Goal: Task Accomplishment & Management: Manage account settings

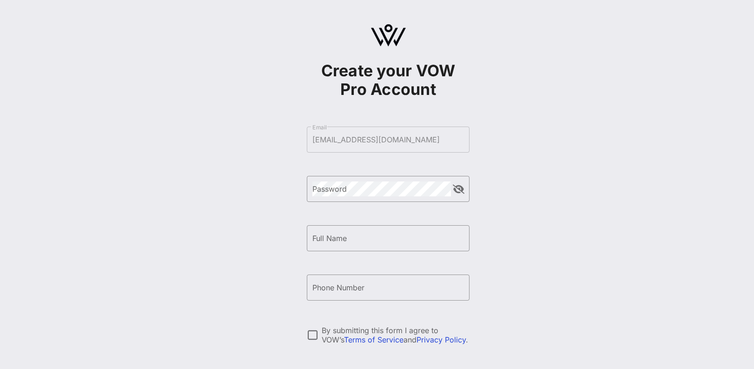
drag, startPoint x: 0, startPoint y: 0, endPoint x: 543, endPoint y: 258, distance: 601.7
click at [543, 258] on div "Create your VOW Pro Account ​ Email [PERSON_NAME][EMAIL_ADDRESS][DOMAIN_NAME] ​…" at bounding box center [388, 225] width 732 height 451
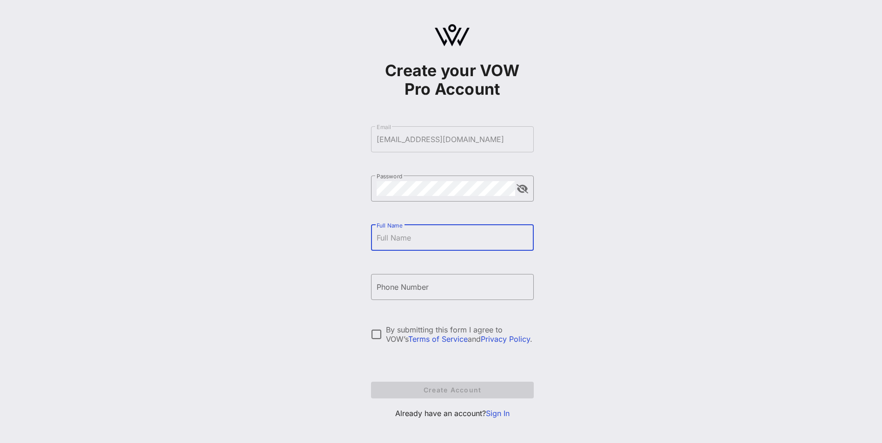
click at [432, 238] on input "Full Name" at bounding box center [452, 238] width 152 height 15
type input "[PERSON_NAME]"
click at [376, 290] on input "Phone Number" at bounding box center [452, 287] width 152 height 15
type input "[PHONE_NUMBER]"
click at [371, 333] on div at bounding box center [377, 335] width 16 height 16
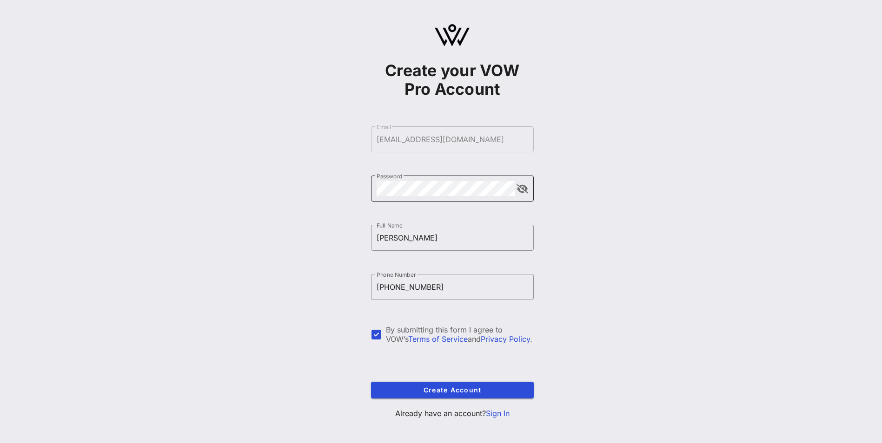
click at [521, 189] on button "append icon" at bounding box center [522, 189] width 12 height 9
click at [447, 368] on span "Create Account" at bounding box center [452, 390] width 148 height 8
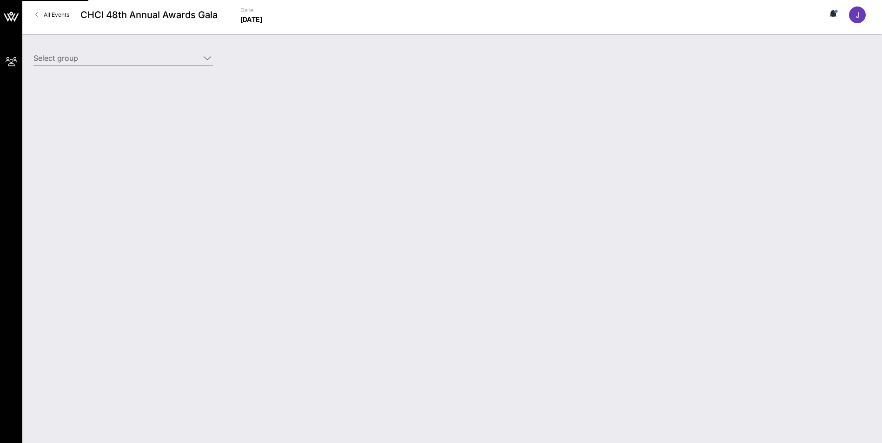
type input "Home Depot ([GEOGRAPHIC_DATA]) [[PERSON_NAME], [PERSON_NAME][EMAIL_ADDRESS][DOM…"
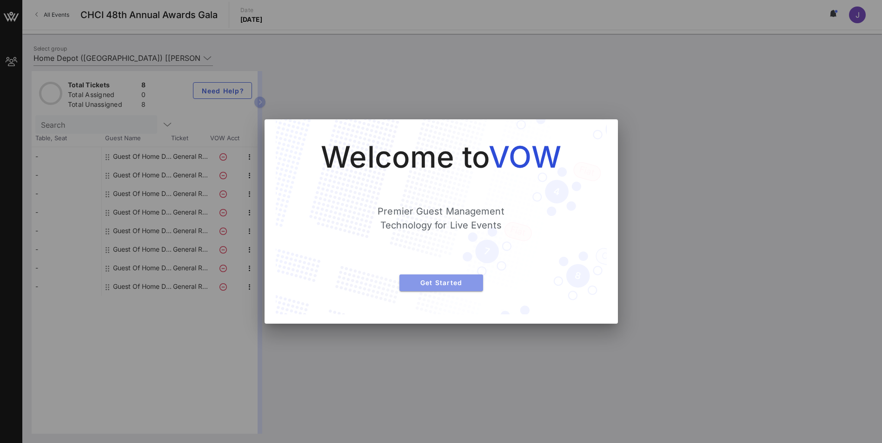
click at [462, 284] on span "Get Started" at bounding box center [441, 283] width 69 height 8
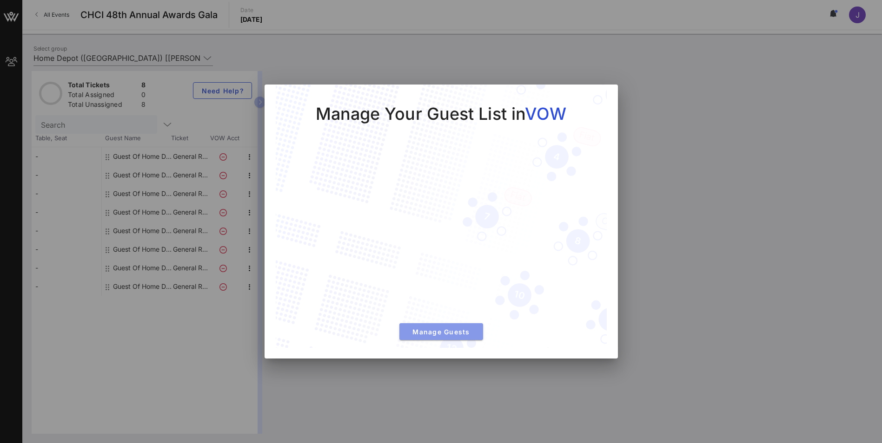
click at [456, 332] on span "Manage Guests" at bounding box center [441, 332] width 69 height 8
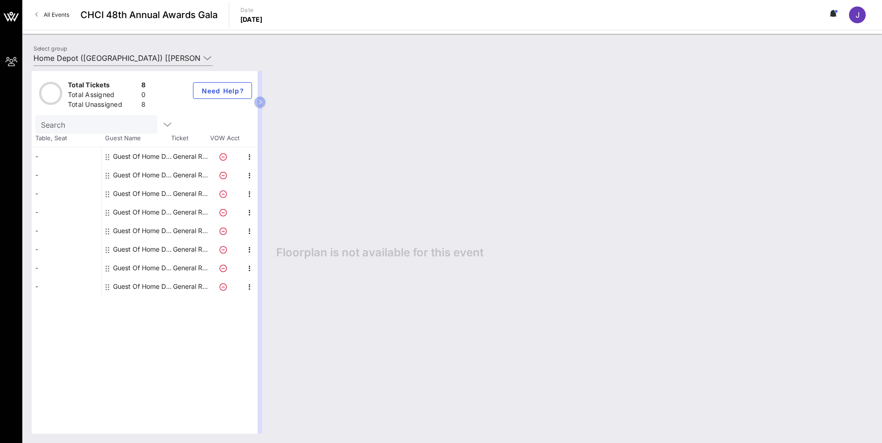
click at [49, 154] on div "-" at bounding box center [67, 156] width 70 height 19
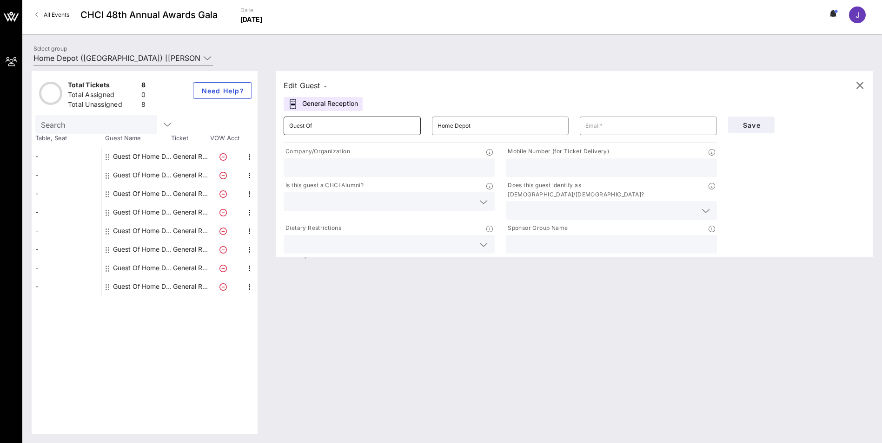
click at [328, 127] on input "Guest Of" at bounding box center [352, 126] width 126 height 15
click at [593, 128] on input "text" at bounding box center [648, 126] width 126 height 15
type input "[EMAIL_ADDRESS][DOMAIN_NAME]"
type input "The Home Depot"
type input "2023413761"
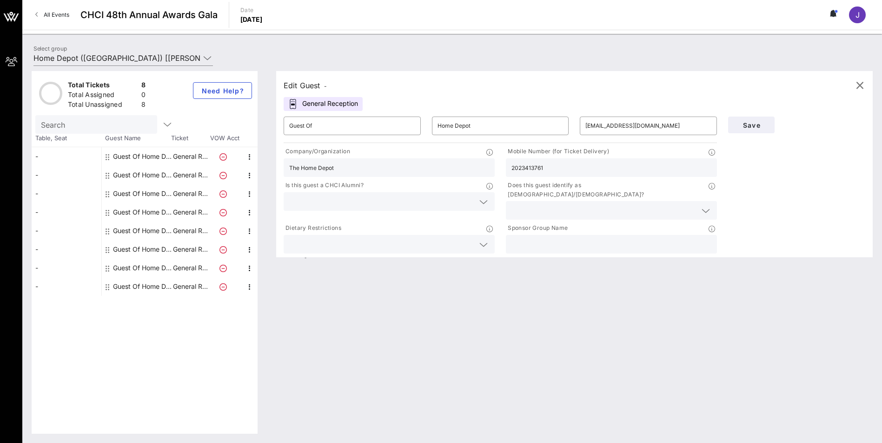
drag, startPoint x: 553, startPoint y: 168, endPoint x: 499, endPoint y: 163, distance: 54.6
click at [499, 163] on div "Company/Organization The Home Depot Mobile Number (for Ticket Delivery) 2023413…" at bounding box center [500, 200] width 444 height 111
type input "2034998777"
click at [626, 290] on div "Edit Guest - General Reception ​ Guest Of ​ Home Depot ​ [EMAIL_ADDRESS][DOMAIN…" at bounding box center [570, 252] width 606 height 363
click at [390, 202] on input "text" at bounding box center [381, 202] width 185 height 12
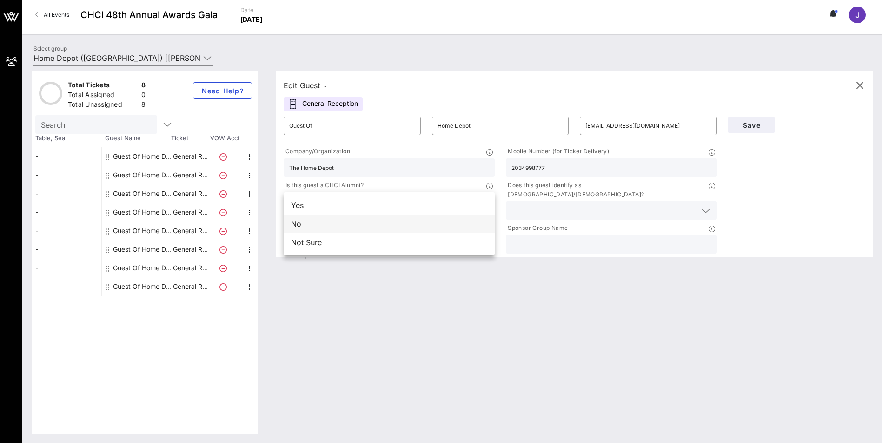
click at [378, 225] on div "No" at bounding box center [389, 224] width 211 height 19
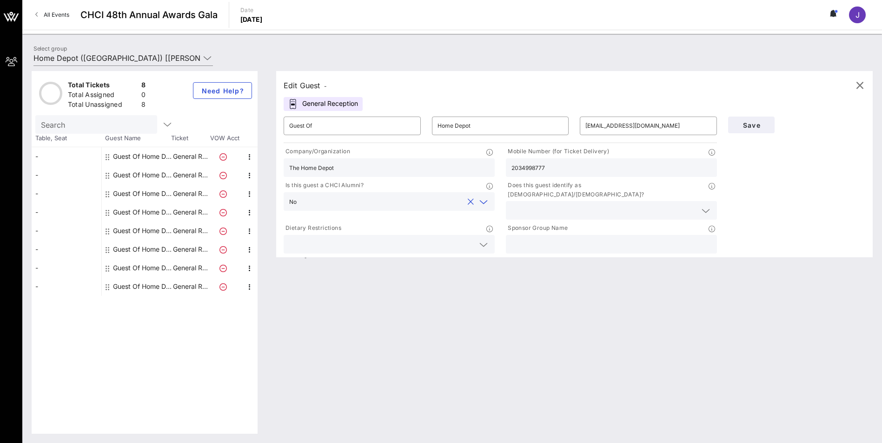
click at [309, 85] on div "Edit Guest -" at bounding box center [305, 85] width 43 height 13
click at [544, 238] on input "text" at bounding box center [611, 244] width 200 height 12
type input "The Home Depot"
click at [554, 205] on input "text" at bounding box center [603, 211] width 185 height 12
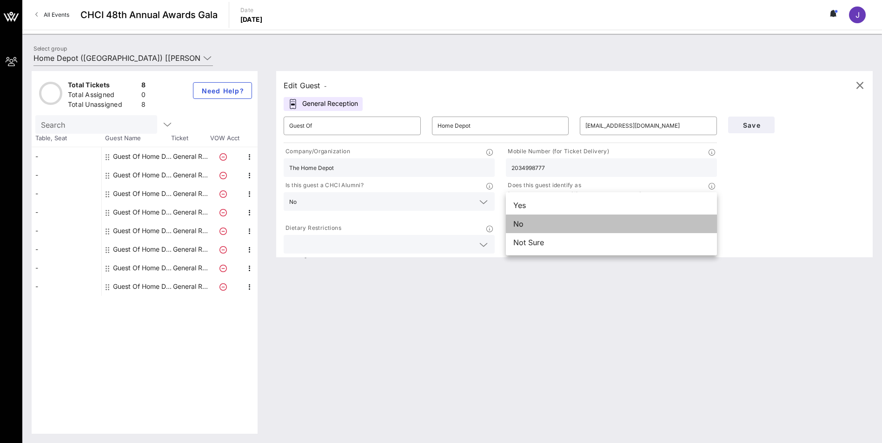
click at [560, 224] on div "No" at bounding box center [611, 224] width 211 height 19
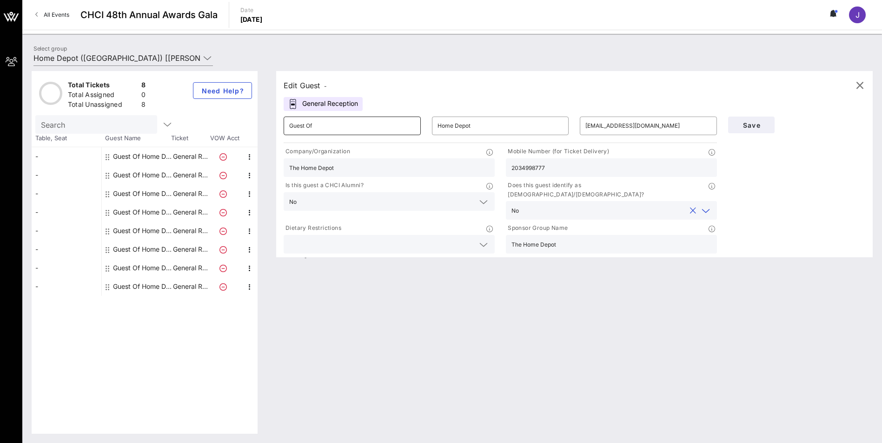
click at [329, 127] on input "Guest Of" at bounding box center [352, 126] width 126 height 15
drag, startPoint x: 329, startPoint y: 127, endPoint x: 280, endPoint y: 118, distance: 49.7
click at [280, 118] on div "​ Guest Of" at bounding box center [352, 126] width 148 height 30
click at [454, 125] on input "Home Depot" at bounding box center [500, 126] width 126 height 15
drag, startPoint x: 342, startPoint y: 124, endPoint x: 252, endPoint y: 121, distance: 89.7
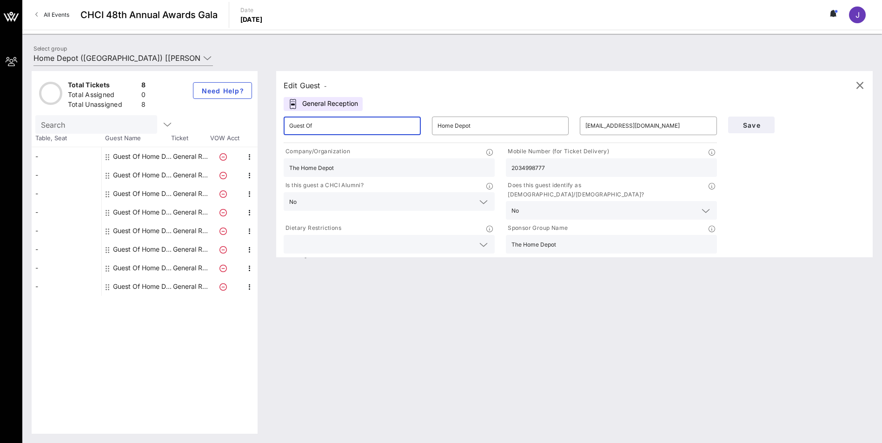
click at [252, 121] on div "Total Tickets 8 Total Assigned 0 Total Unassigned 8 Need Help? Search Table, Se…" at bounding box center [452, 252] width 841 height 363
type input "[PERSON_NAME]"
drag, startPoint x: 477, startPoint y: 122, endPoint x: 383, endPoint y: 108, distance: 94.9
click at [390, 112] on div "​ [PERSON_NAME] ​ Home Depot ​ [EMAIL_ADDRESS][DOMAIN_NAME]" at bounding box center [500, 126] width 444 height 30
type input "[PERSON_NAME]"
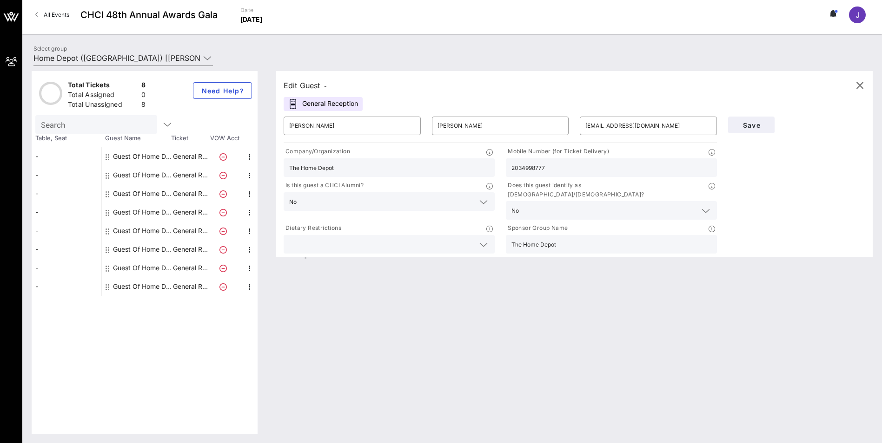
click at [459, 284] on div "Edit Guest - General Reception ​ [PERSON_NAME] ​ [PERSON_NAME] ​ [EMAIL_ADDRESS…" at bounding box center [570, 252] width 606 height 363
click at [753, 119] on button "Save" at bounding box center [751, 125] width 46 height 17
click at [753, 86] on icon "button" at bounding box center [859, 85] width 11 height 11
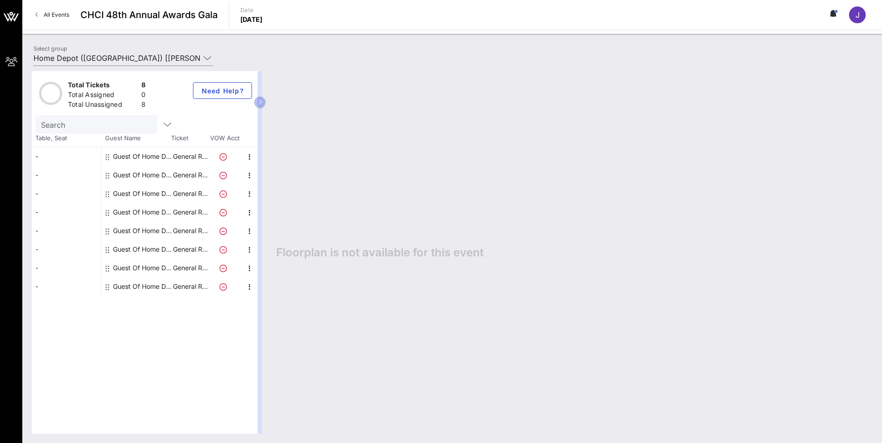
click at [137, 171] on div "Guest Of Home Depot" at bounding box center [142, 175] width 59 height 19
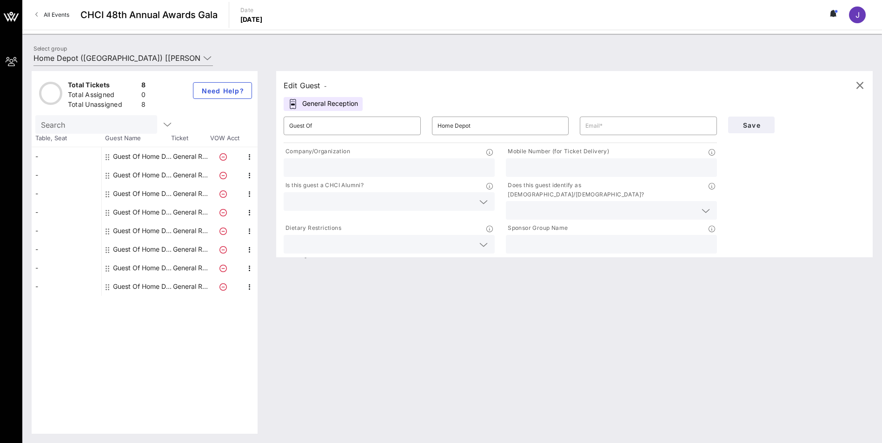
click at [162, 153] on div "Guest Of Home Depot" at bounding box center [142, 156] width 59 height 19
click at [201, 154] on p "General R…" at bounding box center [190, 156] width 37 height 19
click at [110, 157] on div at bounding box center [109, 156] width 6 height 19
click at [250, 159] on icon "button" at bounding box center [249, 157] width 11 height 11
click at [270, 158] on div "Edit" at bounding box center [273, 159] width 19 height 7
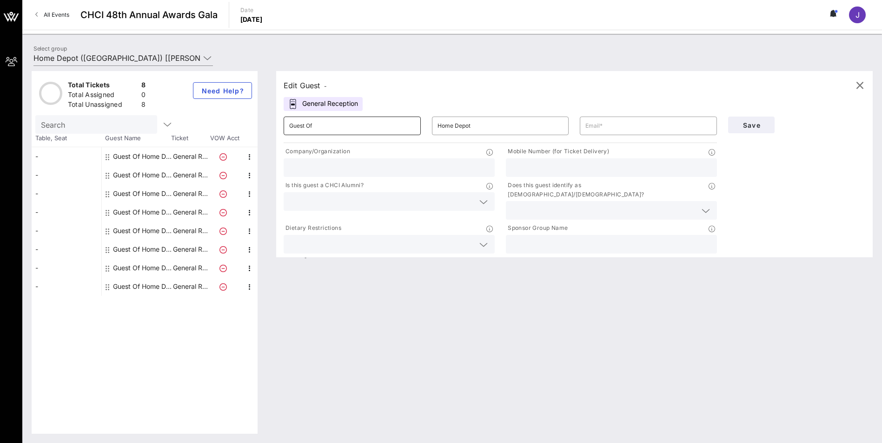
click at [322, 126] on input "Guest Of" at bounding box center [352, 126] width 126 height 15
drag, startPoint x: 322, startPoint y: 126, endPoint x: 255, endPoint y: 122, distance: 67.5
click at [255, 122] on div "Total Tickets 8 Total Assigned 0 Total Unassigned 8 Need Help? Search Table, Se…" at bounding box center [452, 252] width 841 height 363
type input "[PERSON_NAME]"
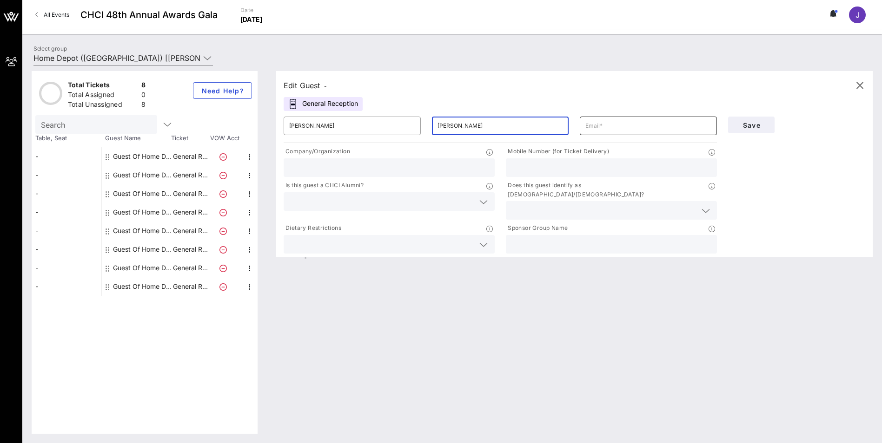
click at [611, 127] on input "text" at bounding box center [648, 126] width 126 height 15
type input "[EMAIL_ADDRESS][DOMAIN_NAME]"
type input "The Home Depot"
drag, startPoint x: 554, startPoint y: 168, endPoint x: 493, endPoint y: 165, distance: 61.4
click at [494, 165] on div "Company/Organization The Home Depot Mobile Number (for Ticket Delivery) 2023413…" at bounding box center [500, 200] width 444 height 111
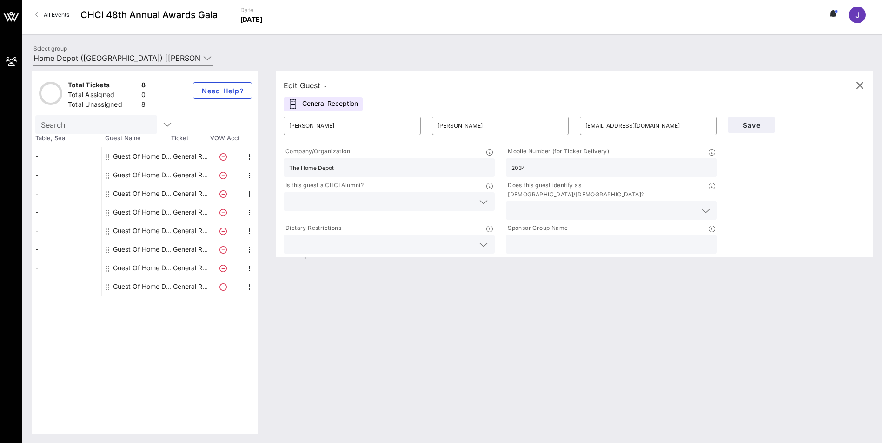
type input "2034998777"
click at [443, 204] on input "text" at bounding box center [381, 202] width 185 height 12
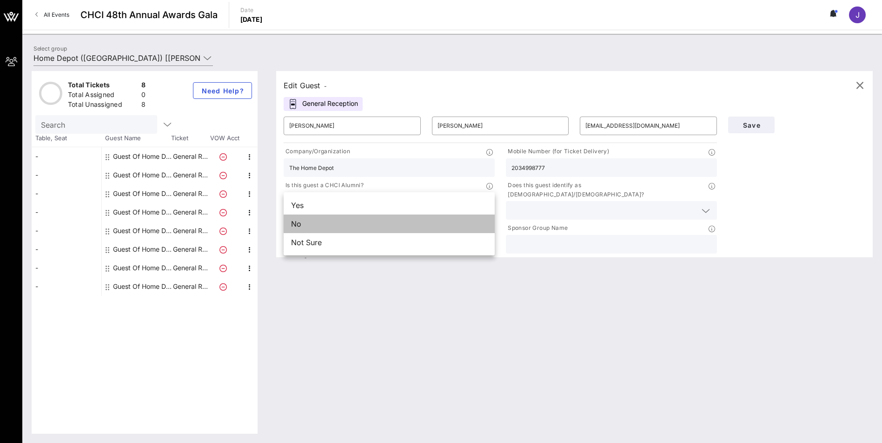
click at [389, 225] on div "No" at bounding box center [389, 224] width 211 height 19
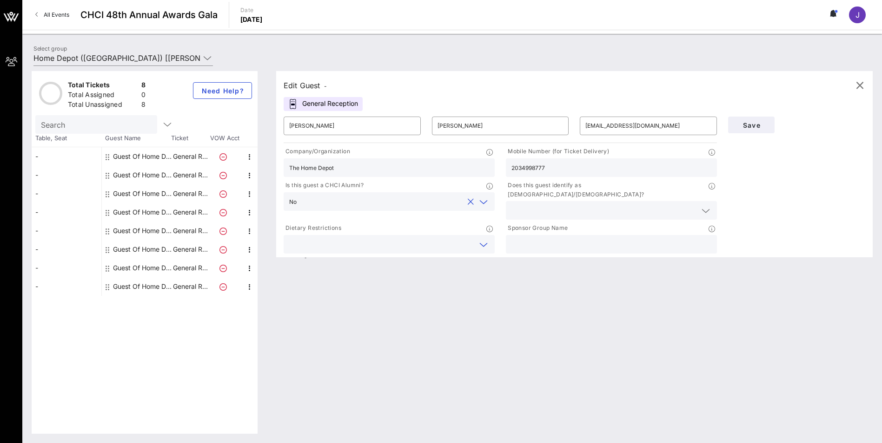
click at [388, 239] on input "text" at bounding box center [381, 244] width 185 height 12
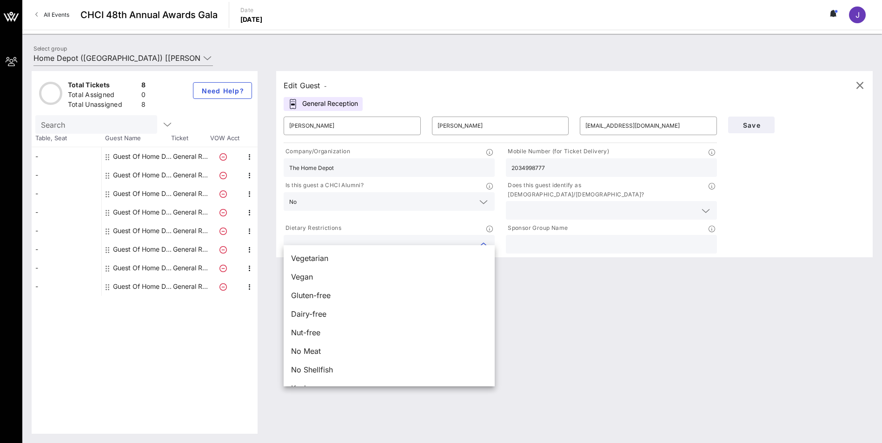
click at [582, 205] on input "text" at bounding box center [603, 211] width 185 height 12
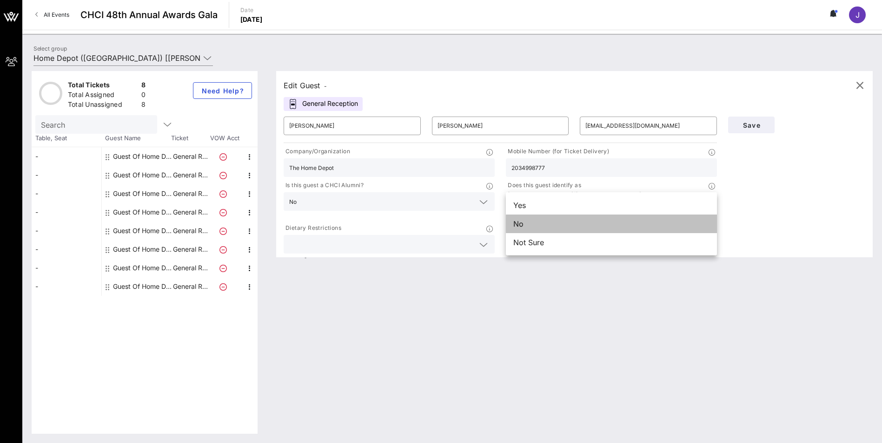
click at [539, 228] on div "No" at bounding box center [611, 224] width 211 height 19
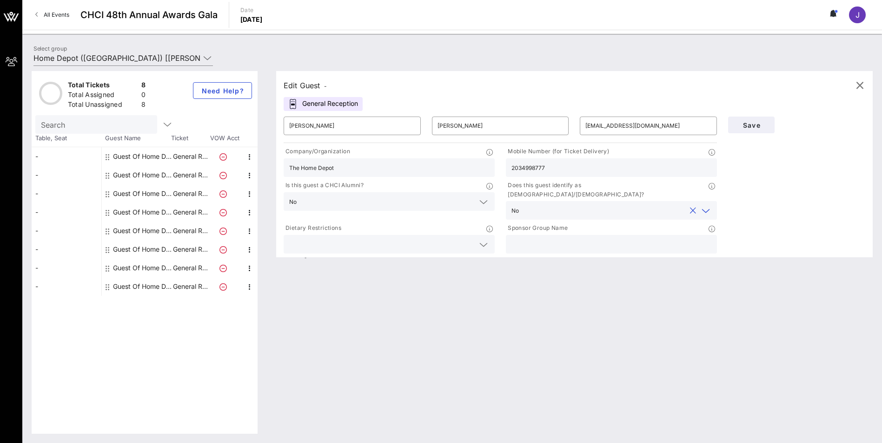
click at [540, 238] on input "text" at bounding box center [611, 244] width 200 height 12
type input "The Home Depot"
click at [747, 129] on span "Save" at bounding box center [751, 125] width 32 height 8
click at [753, 86] on icon "button" at bounding box center [859, 85] width 11 height 11
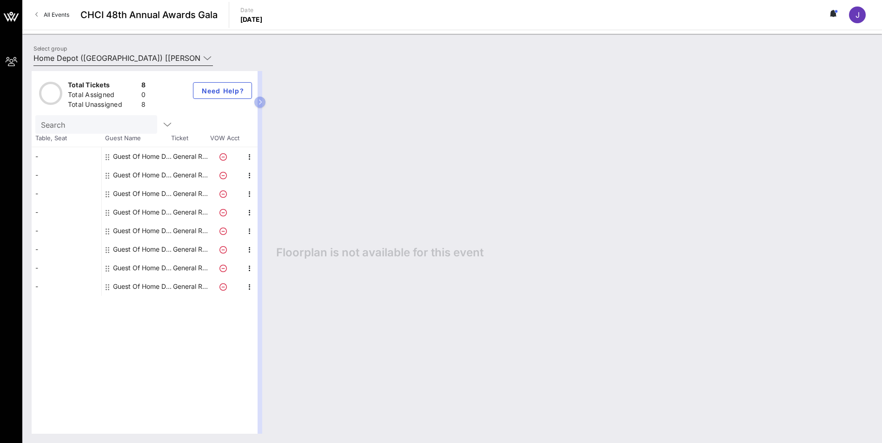
click at [205, 58] on icon at bounding box center [207, 58] width 8 height 11
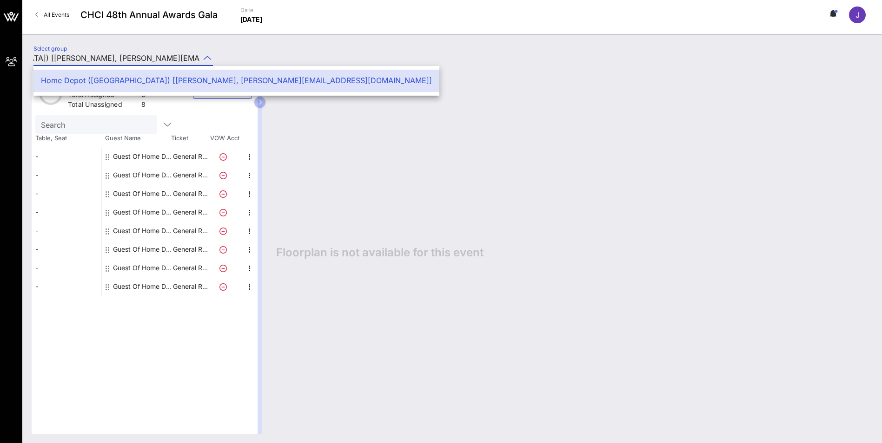
click at [116, 81] on div "Home Depot ([GEOGRAPHIC_DATA]) [[PERSON_NAME], [PERSON_NAME][EMAIL_ADDRESS][DOM…" at bounding box center [236, 80] width 391 height 9
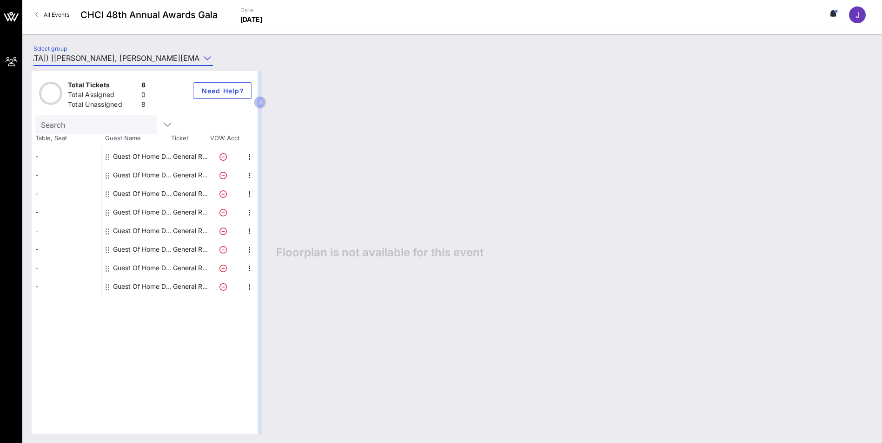
scroll to position [0, 0]
click at [147, 159] on div "Guest Of Home Depot" at bounding box center [142, 156] width 59 height 19
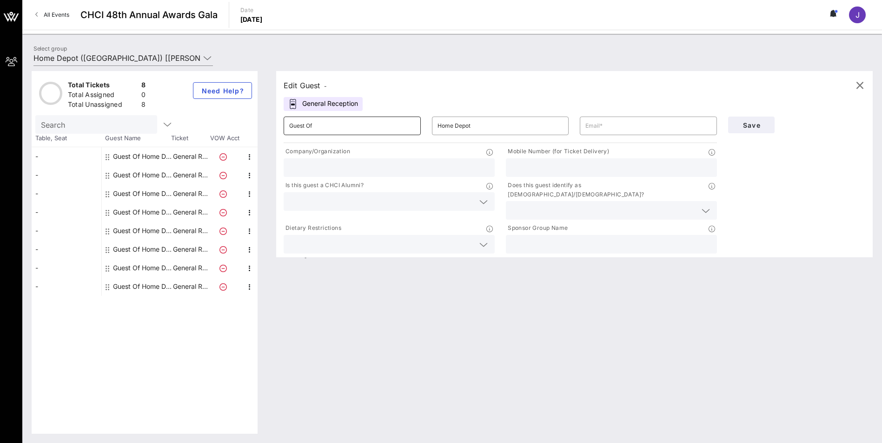
click at [338, 129] on input "Guest Of" at bounding box center [352, 126] width 126 height 15
drag, startPoint x: 338, startPoint y: 129, endPoint x: 235, endPoint y: 122, distance: 103.4
click at [254, 125] on div "Total Tickets 8 Total Assigned 0 Total Unassigned 8 Need Help? Search Table, Se…" at bounding box center [452, 252] width 841 height 363
type input "[PERSON_NAME]"
type input "K"
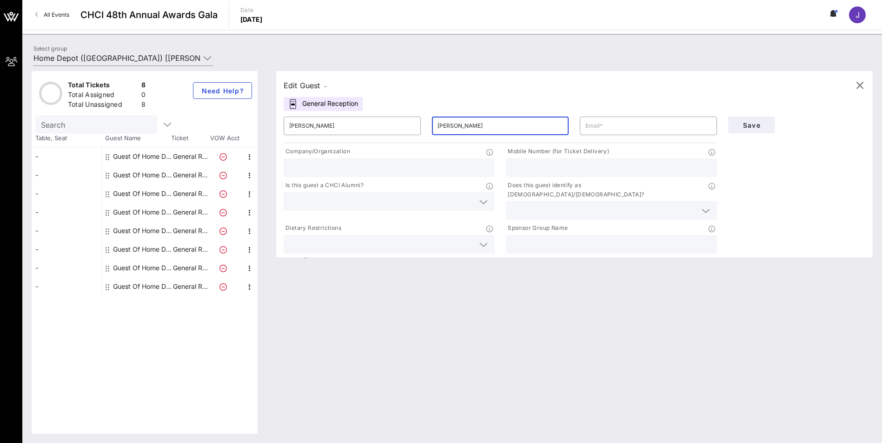
type input "[PERSON_NAME]"
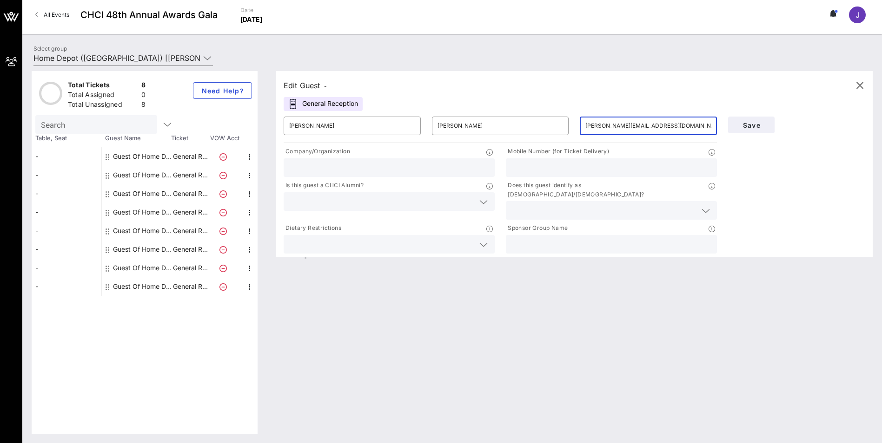
type input "[PERSON_NAME][EMAIL_ADDRESS][DOMAIN_NAME]"
click at [308, 160] on div at bounding box center [389, 167] width 200 height 19
type input "The Home Depot"
drag, startPoint x: 543, startPoint y: 167, endPoint x: 439, endPoint y: 153, distance: 105.0
click at [439, 153] on div "Company/Organization The Home Depot Mobile Number (for Ticket Delivery) 2023413…" at bounding box center [500, 200] width 444 height 111
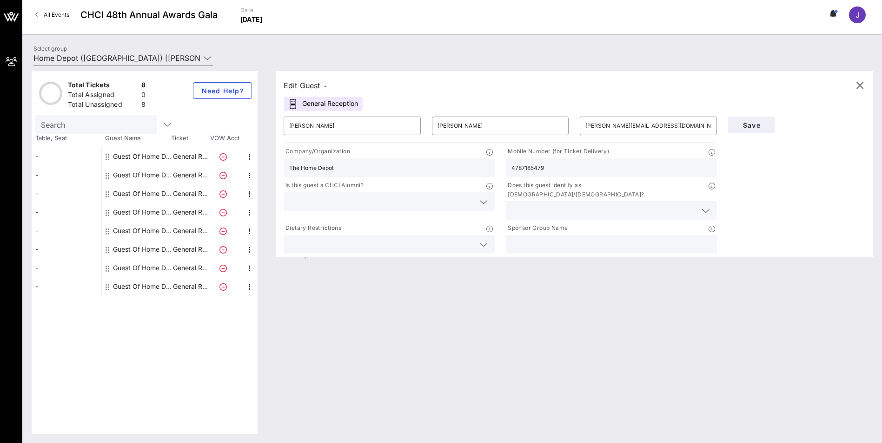
type input "4787185479"
click at [371, 204] on input "text" at bounding box center [381, 202] width 185 height 12
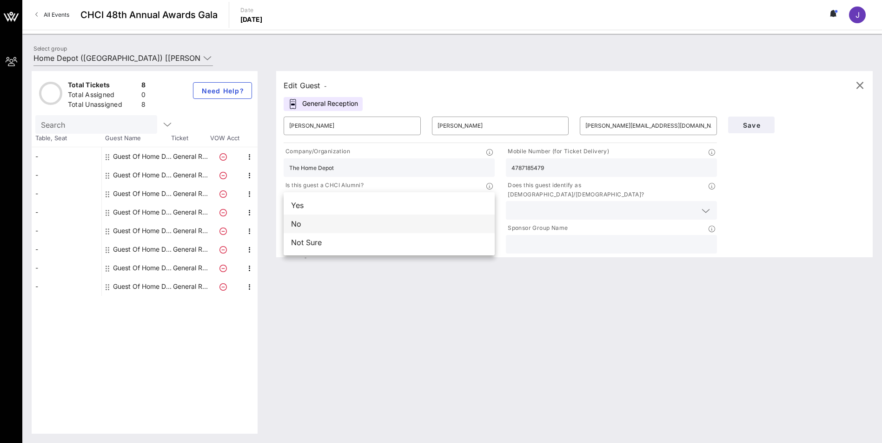
click at [403, 223] on div "No" at bounding box center [389, 224] width 211 height 19
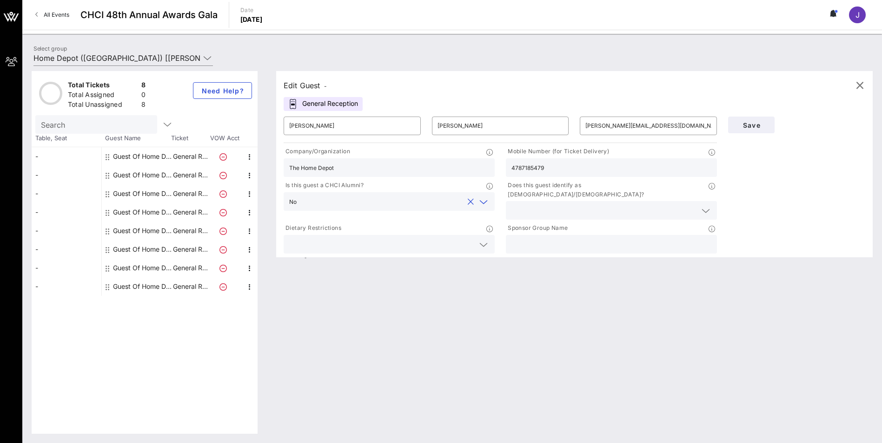
click at [529, 205] on input "text" at bounding box center [603, 211] width 185 height 12
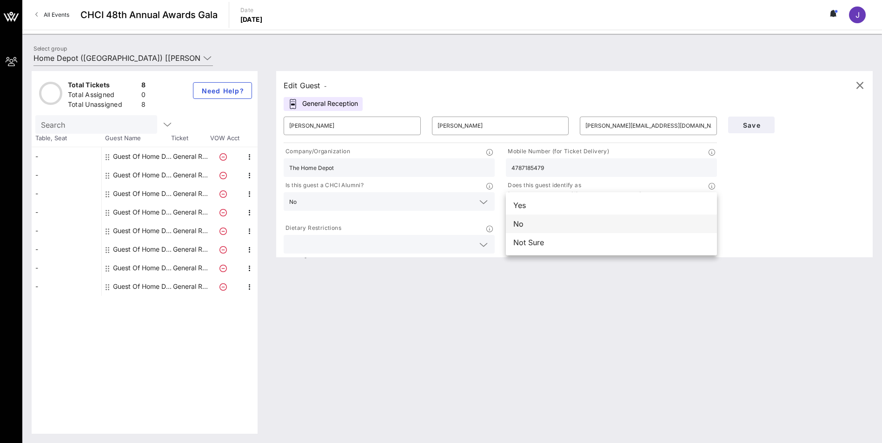
click at [549, 224] on div "No" at bounding box center [611, 224] width 211 height 19
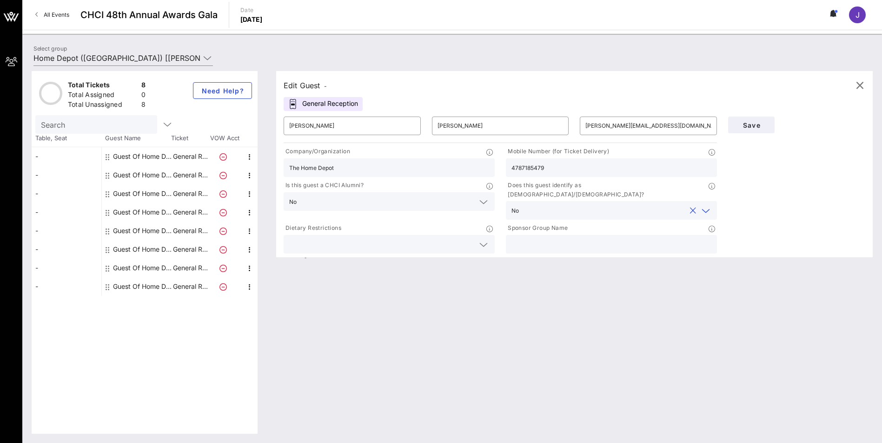
click at [458, 238] on input "text" at bounding box center [381, 244] width 185 height 12
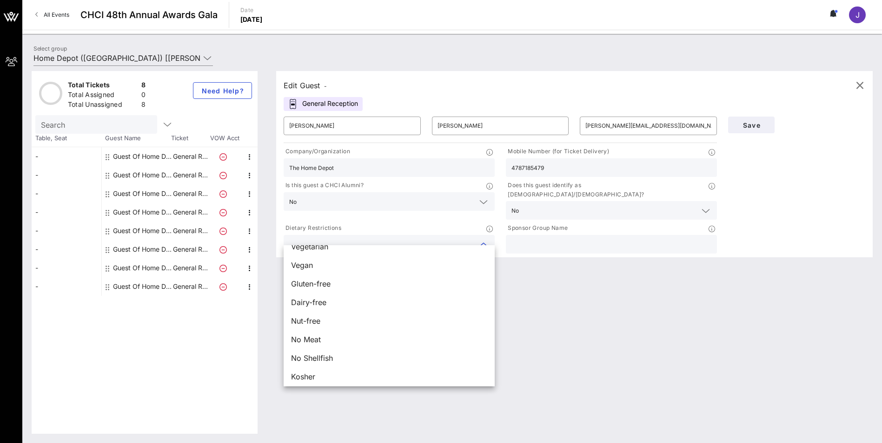
scroll to position [15, 0]
click at [566, 337] on div "Edit Guest - General Reception ​ [PERSON_NAME] ​ [PERSON_NAME] ​ [PERSON_NAME][…" at bounding box center [570, 252] width 606 height 363
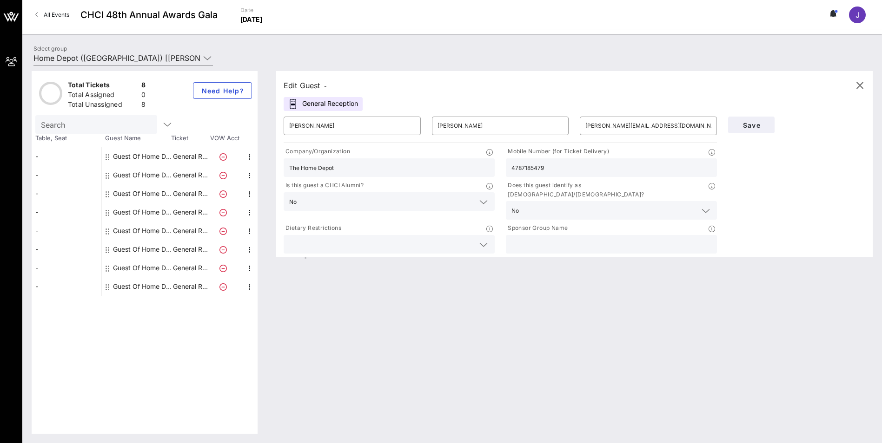
click at [573, 238] on input "text" at bounding box center [611, 244] width 200 height 12
type input "The Home Depot"
click at [520, 368] on div "Edit Guest - General Reception ​ [PERSON_NAME] ​ [PERSON_NAME] ​ [PERSON_NAME][…" at bounding box center [570, 252] width 606 height 363
click at [753, 131] on button "Save" at bounding box center [751, 125] width 46 height 17
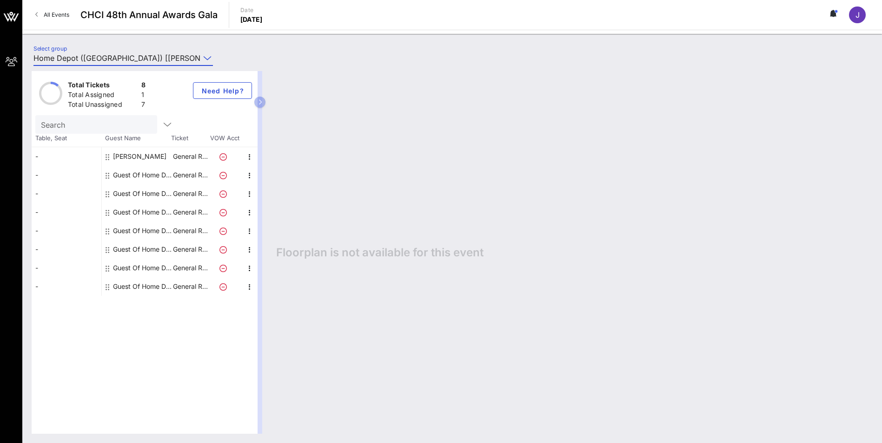
click at [99, 58] on input "Home Depot ([GEOGRAPHIC_DATA]) [[PERSON_NAME], [PERSON_NAME][EMAIL_ADDRESS][DOM…" at bounding box center [116, 58] width 166 height 15
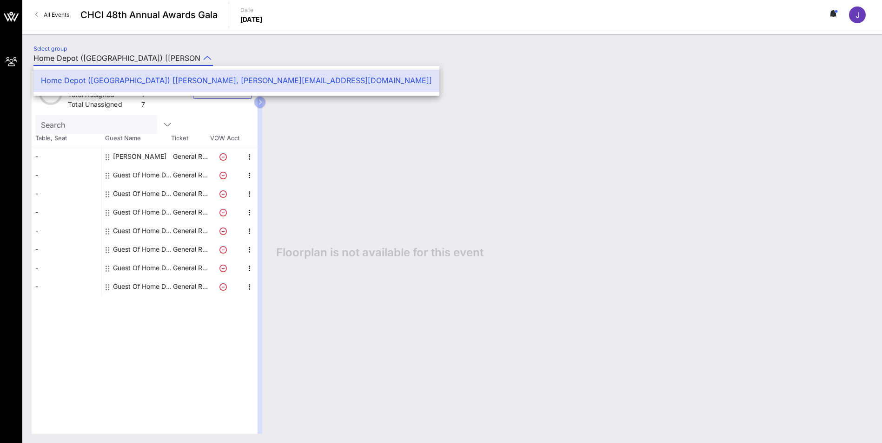
type input "T"
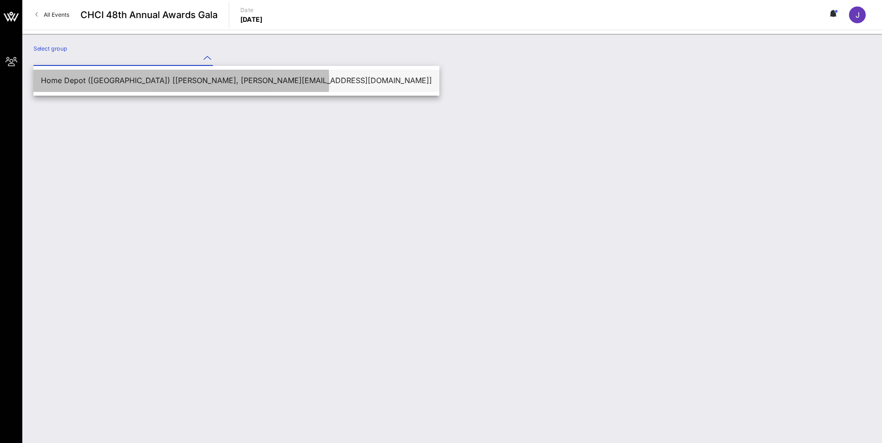
click at [208, 79] on div "Home Depot ([GEOGRAPHIC_DATA]) [[PERSON_NAME], [PERSON_NAME][EMAIL_ADDRESS][DOM…" at bounding box center [236, 80] width 391 height 9
type input "Home Depot ([GEOGRAPHIC_DATA]) [[PERSON_NAME], [PERSON_NAME][EMAIL_ADDRESS][DOM…"
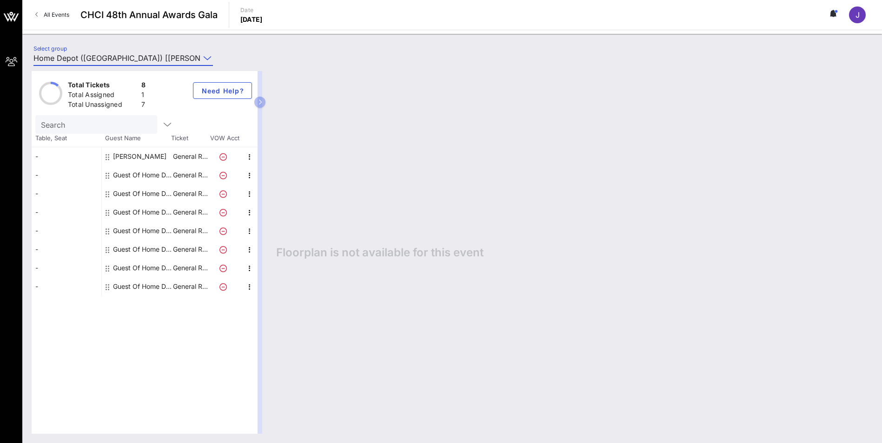
click at [315, 156] on div "Floorplan is not available for this event" at bounding box center [570, 252] width 606 height 363
click at [141, 178] on div "Guest Of Home Depot" at bounding box center [142, 175] width 59 height 19
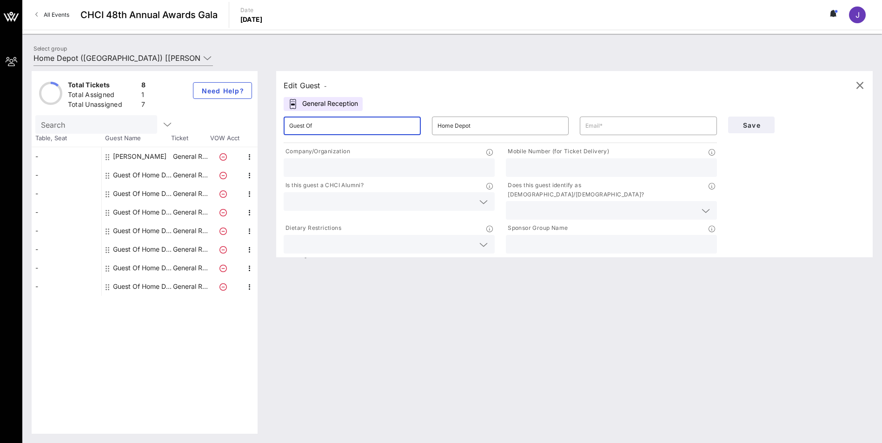
drag, startPoint x: 321, startPoint y: 127, endPoint x: 235, endPoint y: 115, distance: 87.4
click at [236, 116] on div "Total Tickets 8 Total Assigned 1 Total Unassigned 7 Need Help? Search Table, Se…" at bounding box center [452, 252] width 841 height 363
type input "Amber"
type input "[PERSON_NAME]"
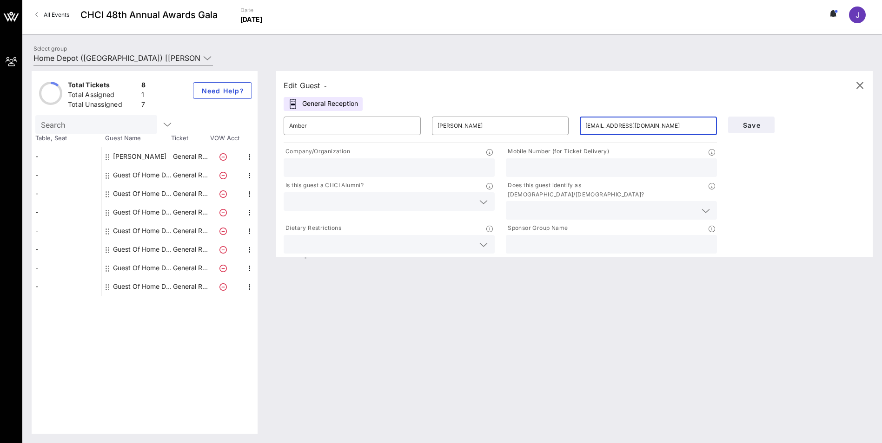
type input "[EMAIL_ADDRESS][DOMAIN_NAME]"
click at [301, 170] on input "text" at bounding box center [389, 168] width 200 height 12
type input "The Home Depot"
drag, startPoint x: 563, startPoint y: 169, endPoint x: 463, endPoint y: 139, distance: 104.4
click at [469, 141] on div "​ Amber ​ [PERSON_NAME] ​ [EMAIL_ADDRESS][DOMAIN_NAME] Company/Organization The…" at bounding box center [500, 183] width 444 height 145
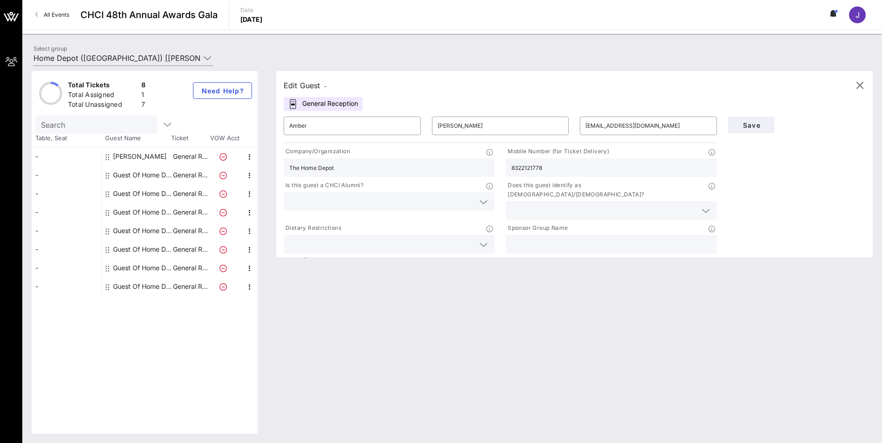
type input "8322121778"
click at [409, 205] on input "text" at bounding box center [381, 202] width 185 height 12
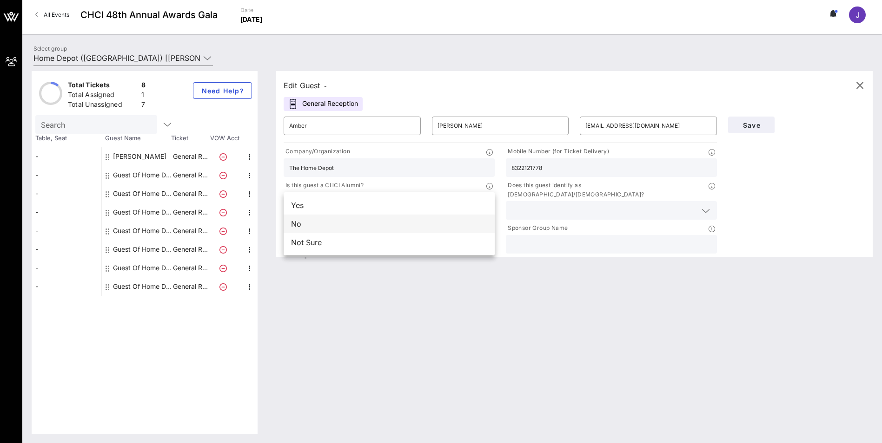
click at [362, 226] on div "No" at bounding box center [389, 224] width 211 height 19
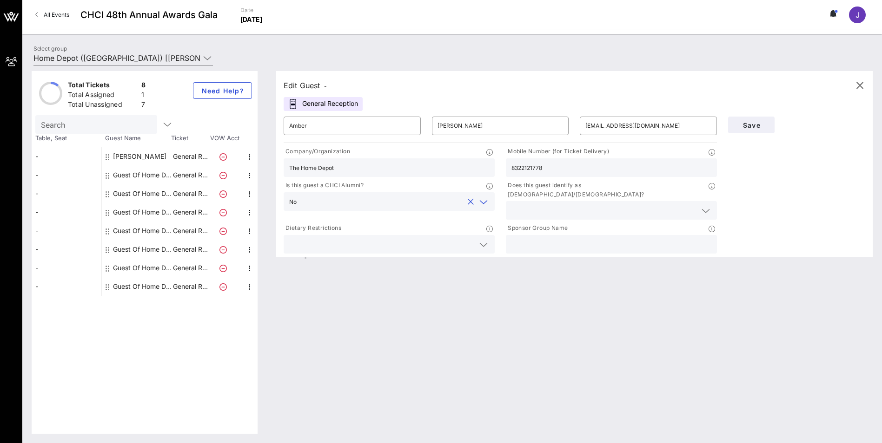
click at [521, 205] on input "text" at bounding box center [603, 211] width 185 height 12
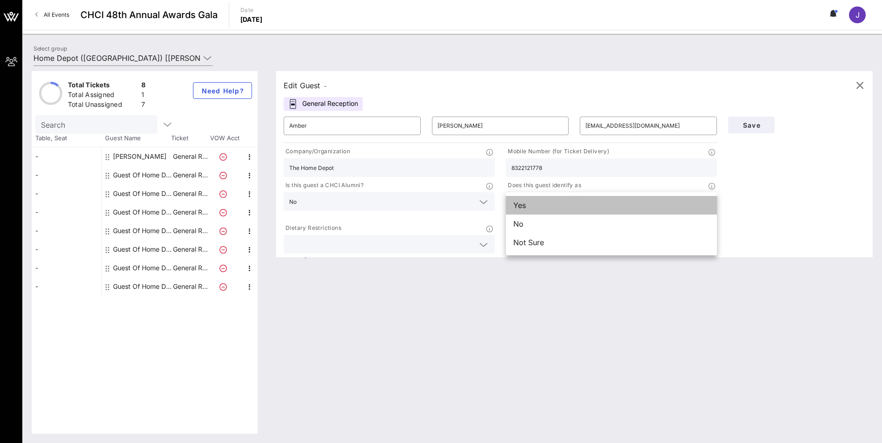
click at [535, 206] on div "Yes" at bounding box center [611, 205] width 211 height 19
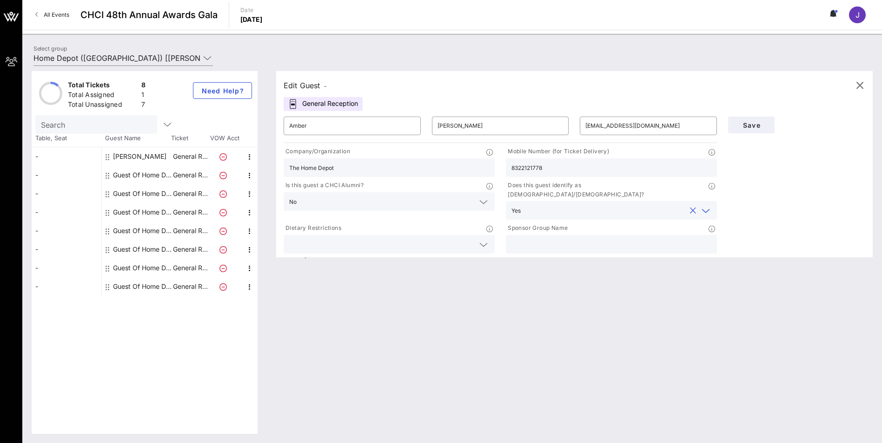
click at [541, 238] on input "text" at bounding box center [611, 244] width 200 height 12
type input "The Home Depot"
click at [489, 337] on div "Edit Guest - General Reception ​ Amber ​ [PERSON_NAME] ​ [EMAIL_ADDRESS][DOMAIN…" at bounding box center [570, 252] width 606 height 363
click at [752, 127] on span "Save" at bounding box center [751, 125] width 32 height 8
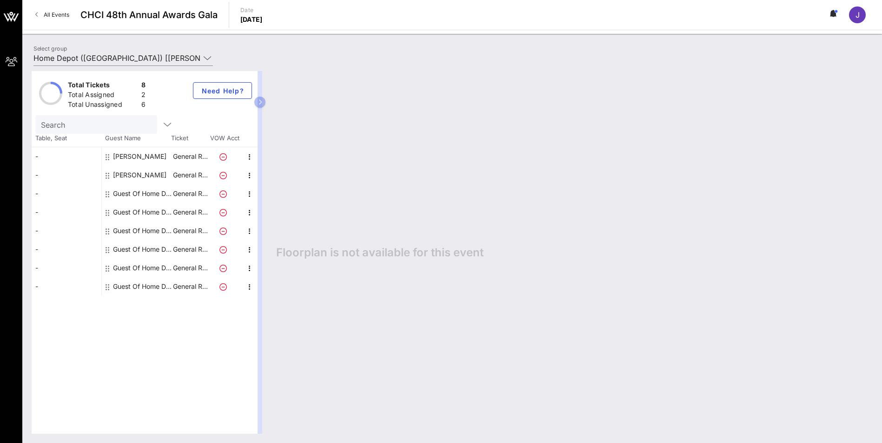
click at [145, 194] on div "Guest Of Home Depot" at bounding box center [142, 194] width 59 height 19
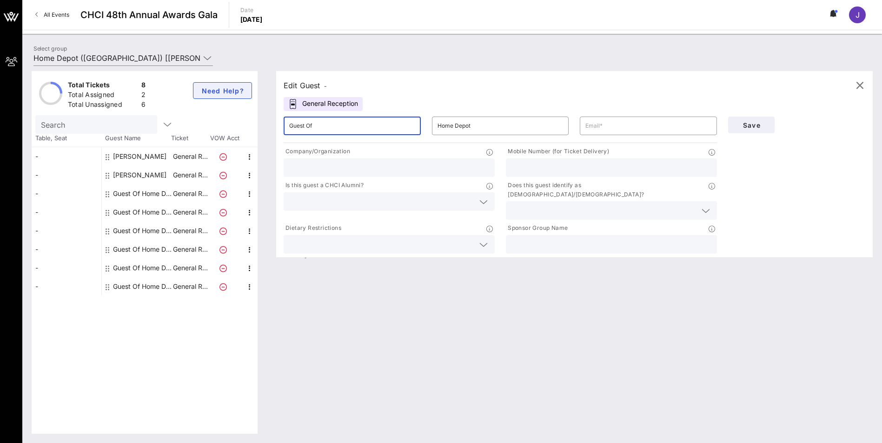
drag, startPoint x: 337, startPoint y: 125, endPoint x: 215, endPoint y: 97, distance: 125.9
click at [242, 103] on div "Total Tickets 8 Total Assigned 2 Total Unassigned 6 Need Help? Search Table, Se…" at bounding box center [452, 252] width 841 height 363
click at [343, 119] on input "Guest Of" at bounding box center [352, 126] width 126 height 15
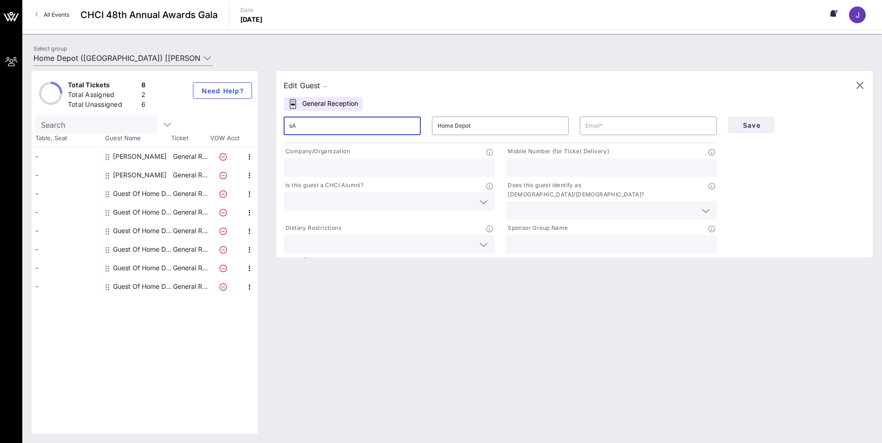
type input "s"
type input "[PERSON_NAME]"
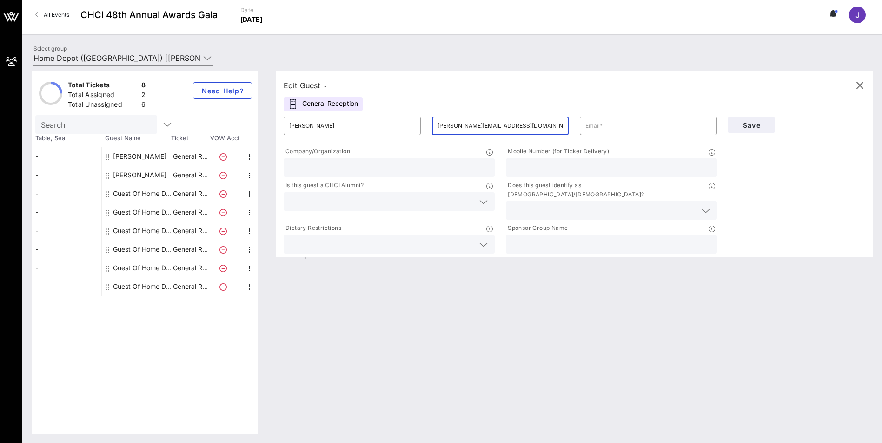
drag, startPoint x: 493, startPoint y: 121, endPoint x: 463, endPoint y: 121, distance: 29.7
click at [463, 121] on input "[PERSON_NAME][EMAIL_ADDRESS][DOMAIN_NAME]" at bounding box center [500, 126] width 126 height 15
click at [519, 125] on input "[PERSON_NAME][EMAIL_ADDRESS][DOMAIN_NAME]" at bounding box center [500, 126] width 126 height 15
drag, startPoint x: 518, startPoint y: 125, endPoint x: 413, endPoint y: 119, distance: 104.8
click at [413, 119] on div "​ [PERSON_NAME] ​ [PERSON_NAME][EMAIL_ADDRESS][DOMAIN_NAME] ​" at bounding box center [500, 126] width 444 height 30
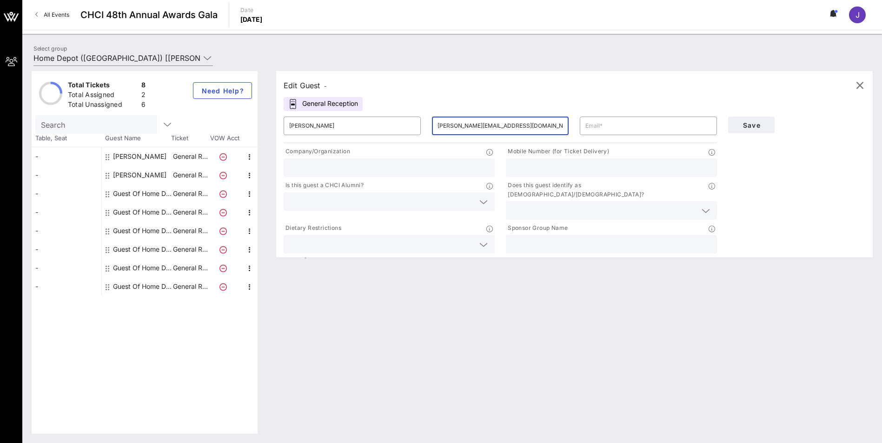
click at [490, 126] on input "[PERSON_NAME][EMAIL_ADDRESS][DOMAIN_NAME]" at bounding box center [500, 126] width 126 height 15
drag, startPoint x: 518, startPoint y: 127, endPoint x: 465, endPoint y: 126, distance: 53.5
click at [465, 126] on input "[PERSON_NAME][EMAIL_ADDRESS][DOMAIN_NAME]" at bounding box center [500, 126] width 126 height 15
type input "[PERSON_NAME]"
click at [600, 132] on input "text" at bounding box center [648, 126] width 126 height 15
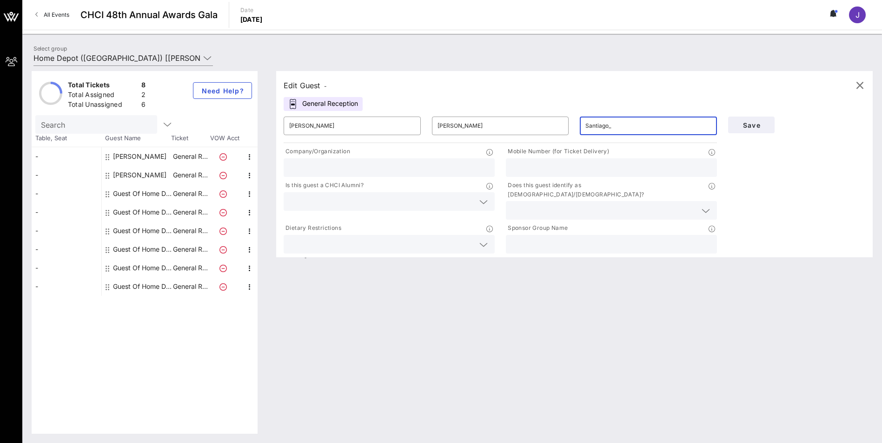
paste input "[PERSON_NAME][EMAIL_ADDRESS][DOMAIN_NAME]"
type input "[EMAIL_ADDRESS][DOMAIN_NAME]"
click at [390, 165] on input "text" at bounding box center [389, 168] width 200 height 12
type input "The Home Depot"
type input "2023413761"
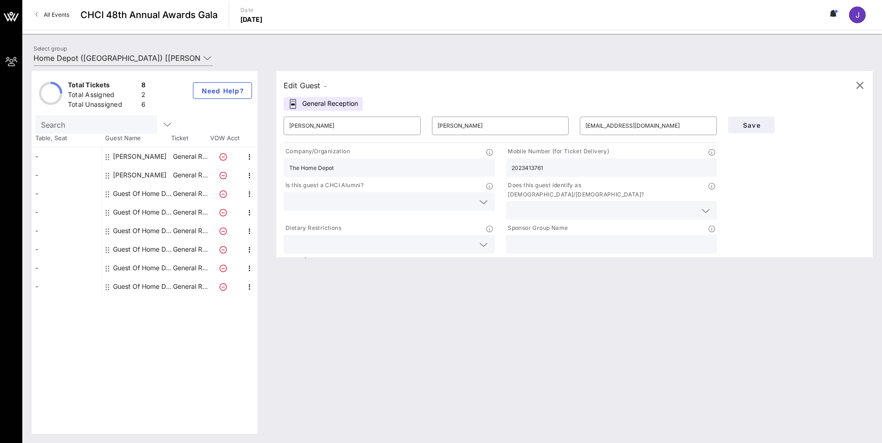
drag, startPoint x: 550, startPoint y: 167, endPoint x: 424, endPoint y: 133, distance: 130.0
click at [429, 137] on div "​ [PERSON_NAME] ​ [PERSON_NAME] ​ [EMAIL_ADDRESS][DOMAIN_NAME] Company/Organiza…" at bounding box center [500, 183] width 444 height 145
type input "7725591020"
click at [400, 202] on input "text" at bounding box center [381, 202] width 185 height 12
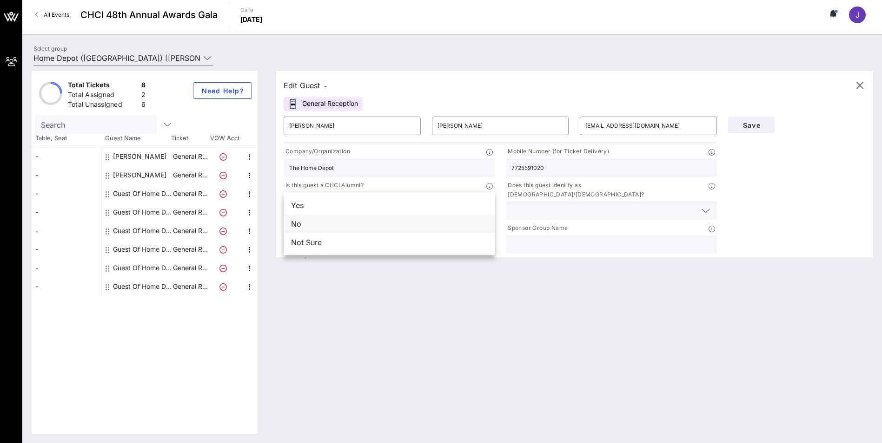
click at [365, 223] on div "No" at bounding box center [389, 224] width 211 height 19
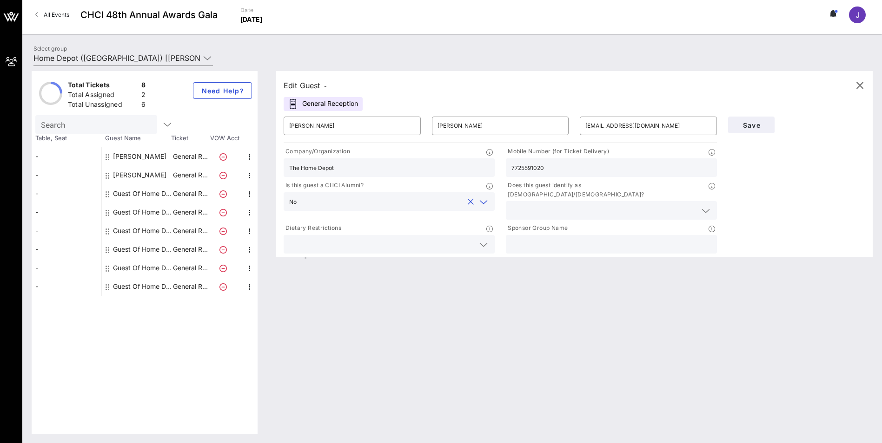
click at [532, 205] on input "text" at bounding box center [603, 211] width 185 height 12
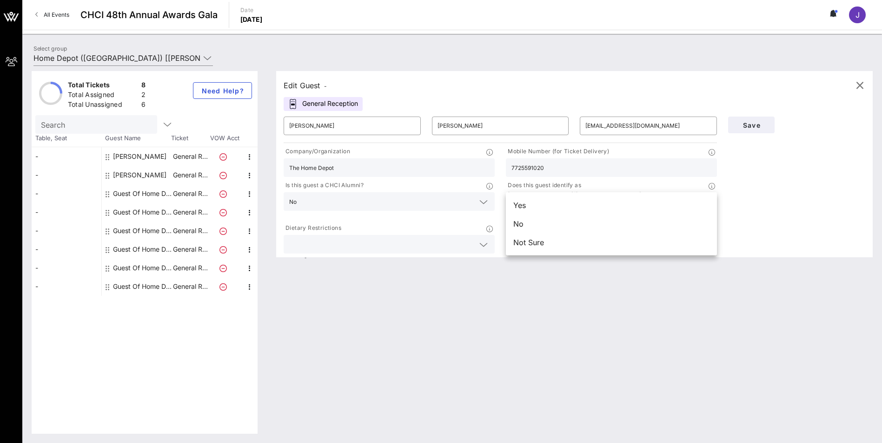
drag, startPoint x: 535, startPoint y: 207, endPoint x: 513, endPoint y: 211, distance: 22.1
click at [535, 207] on div "Yes" at bounding box center [611, 205] width 211 height 19
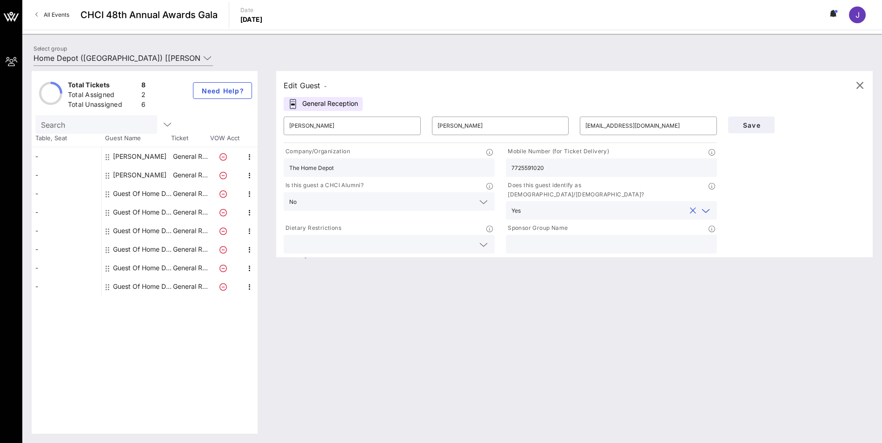
click at [528, 240] on input "text" at bounding box center [611, 244] width 200 height 12
type input "The Home Depot"
click at [752, 123] on span "Save" at bounding box center [751, 125] width 32 height 8
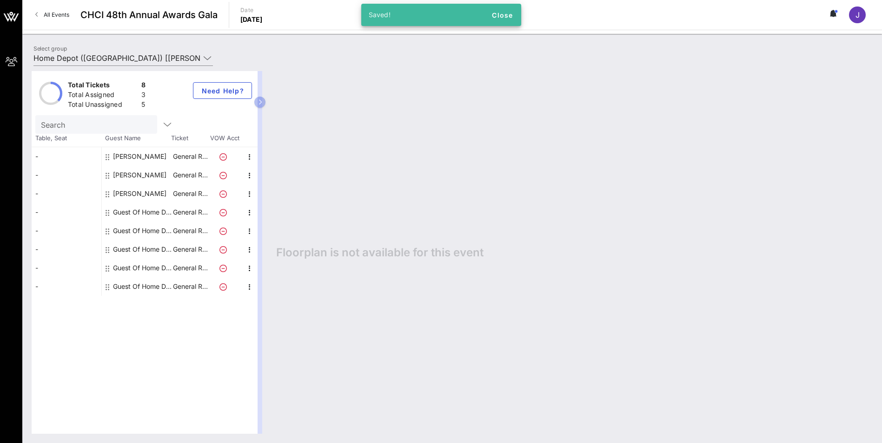
click at [135, 214] on div "Guest Of Home Depot" at bounding box center [142, 212] width 59 height 19
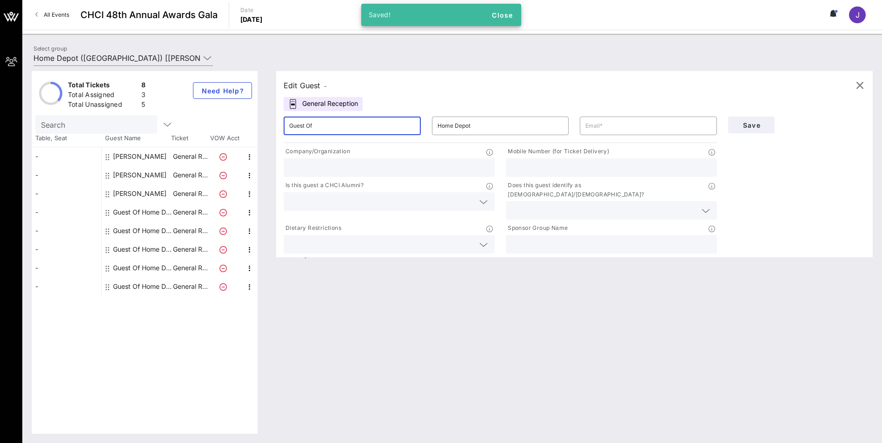
drag, startPoint x: 359, startPoint y: 126, endPoint x: 206, endPoint y: 110, distance: 153.8
click at [206, 110] on div "Total Tickets 8 Total Assigned 3 Total Unassigned 5 Need Help? Search Table, Se…" at bounding box center [452, 252] width 841 height 363
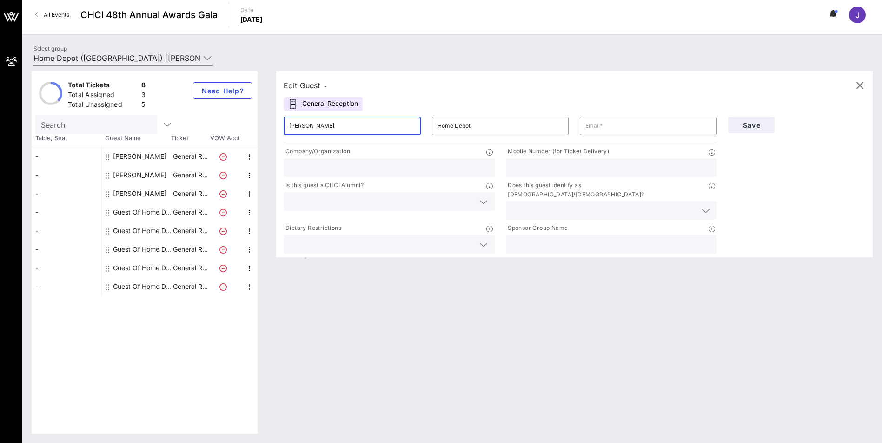
type input "[PERSON_NAME]"
click at [635, 129] on input "text" at bounding box center [648, 126] width 126 height 15
paste input "[EMAIL_ADDRESS][PERSON_NAME][DOMAIN_NAME]"
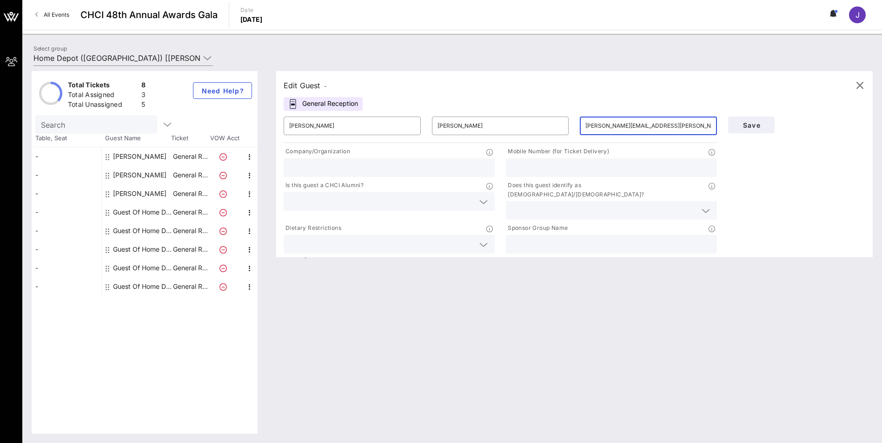
type input "[PERSON_NAME][EMAIL_ADDRESS][PERSON_NAME][DOMAIN_NAME]"
click at [350, 172] on input "text" at bounding box center [389, 168] width 200 height 12
click at [350, 168] on input "text" at bounding box center [389, 168] width 200 height 12
type input "s"
type input "SRS Distribution"
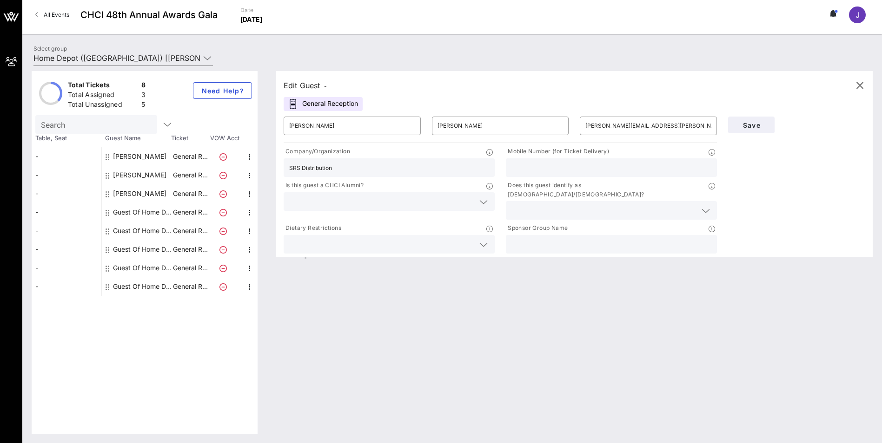
click at [535, 169] on input "text" at bounding box center [611, 168] width 200 height 12
type input "4046152834"
click at [351, 205] on input "text" at bounding box center [381, 202] width 185 height 12
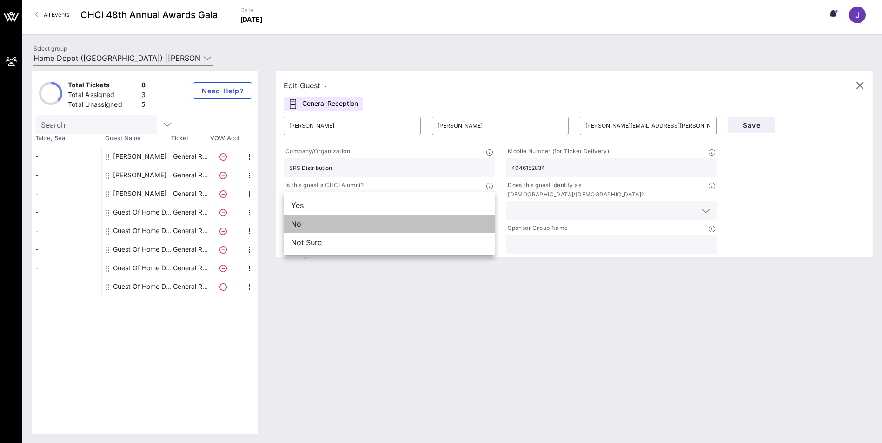
click at [339, 228] on div "No" at bounding box center [389, 224] width 211 height 19
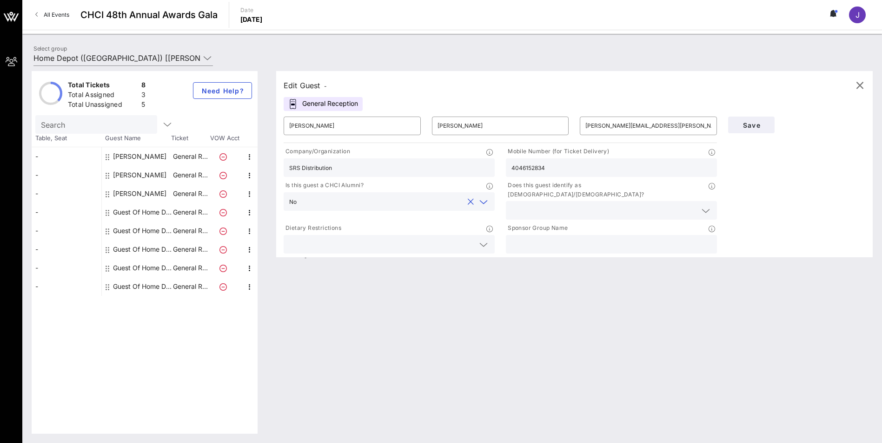
click at [556, 205] on input "text" at bounding box center [603, 211] width 185 height 12
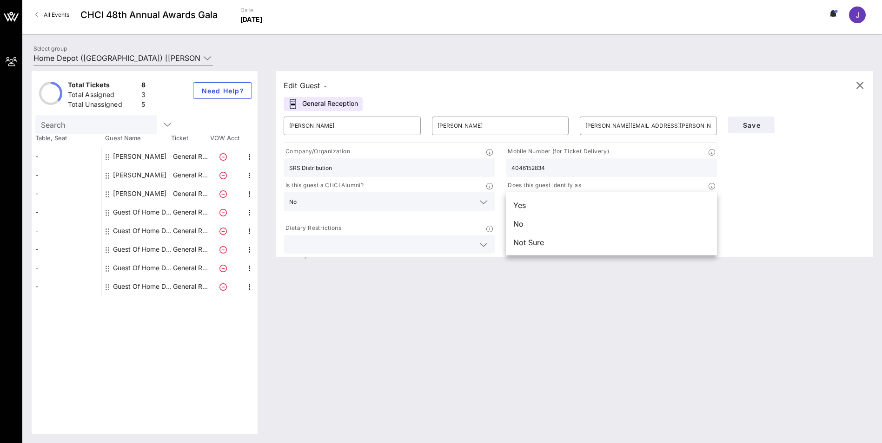
click at [537, 204] on div "Yes" at bounding box center [611, 205] width 211 height 19
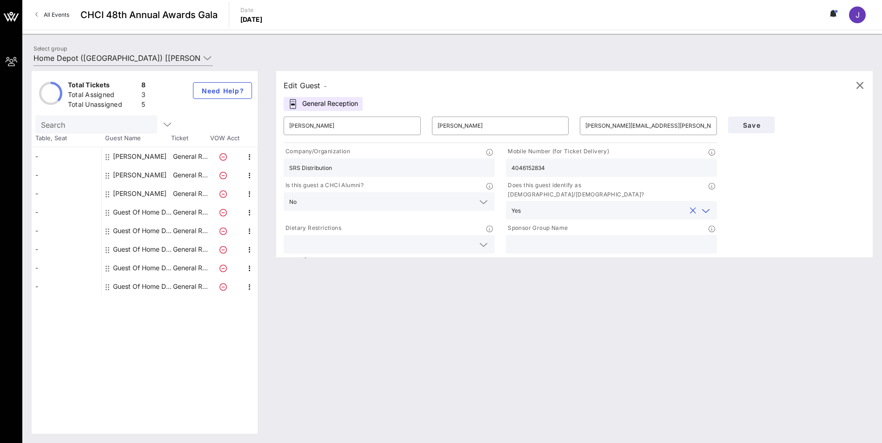
click at [526, 238] on input "text" at bounding box center [611, 244] width 200 height 12
type input "The Home Depot"
click at [744, 131] on button "Save" at bounding box center [751, 125] width 46 height 17
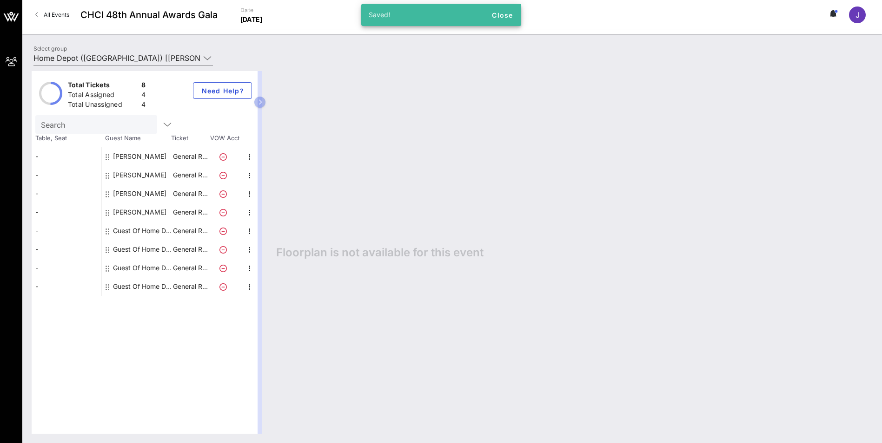
click at [149, 233] on div "Guest Of Home Depot" at bounding box center [142, 231] width 59 height 19
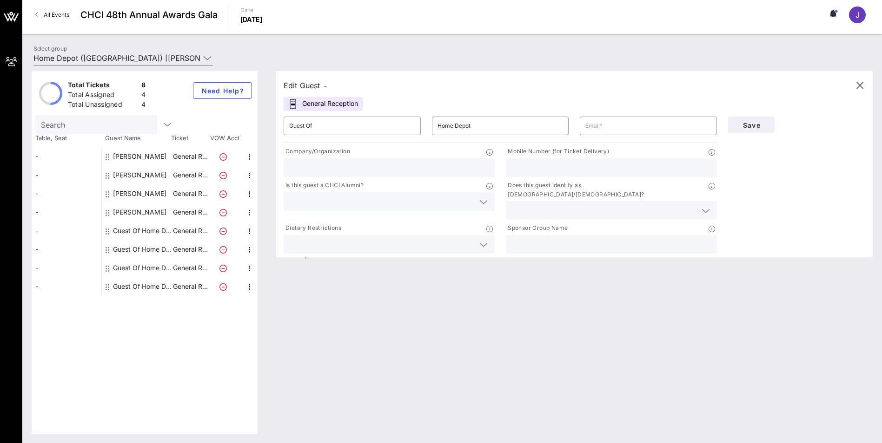
drag, startPoint x: 325, startPoint y: 125, endPoint x: 264, endPoint y: 125, distance: 60.4
click at [264, 125] on div "Total Tickets 8 Total Assigned 4 Total Unassigned 4 Need Help? Search Table, Se…" at bounding box center [452, 252] width 841 height 363
click at [363, 127] on input "Guest Of" at bounding box center [352, 126] width 126 height 15
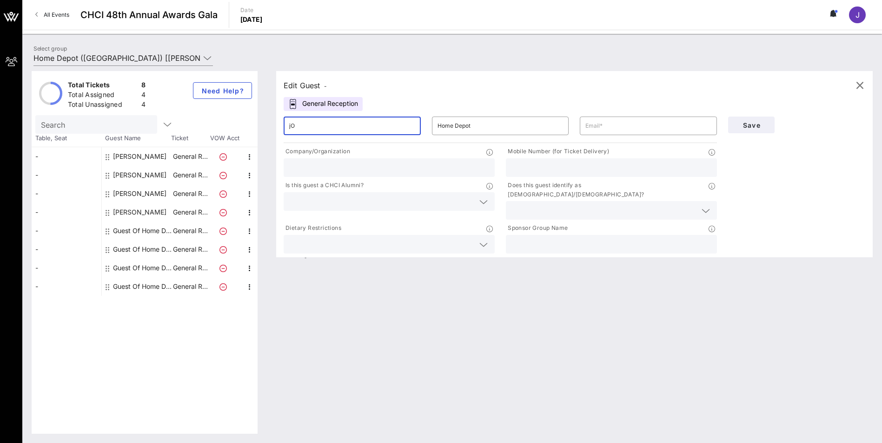
type input "j"
type input "[PERSON_NAME]"
type input "Montes de Oca"
click at [585, 169] on input "text" at bounding box center [611, 168] width 200 height 12
paste input "[PHONE_NUMBER]"
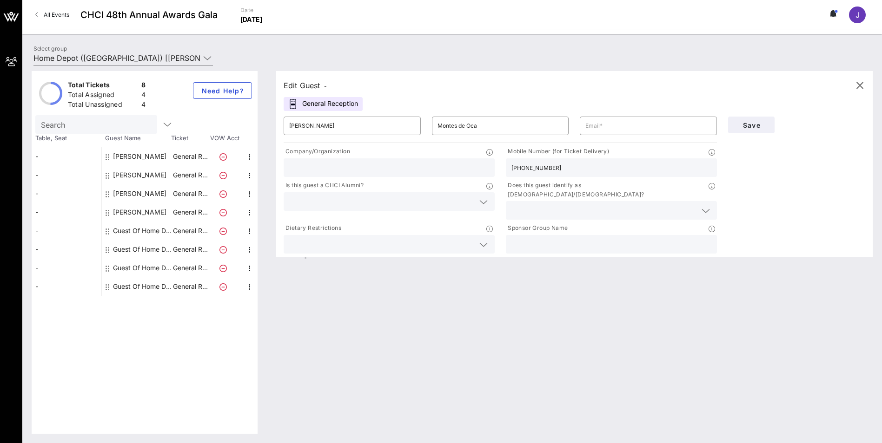
type input "[PHONE_NUMBER]"
click at [627, 126] on input "text" at bounding box center [648, 126] width 126 height 15
paste input "mailto:[EMAIL_ADDRESS][DOMAIN_NAME]"
drag, startPoint x: 599, startPoint y: 126, endPoint x: 565, endPoint y: 125, distance: 34.0
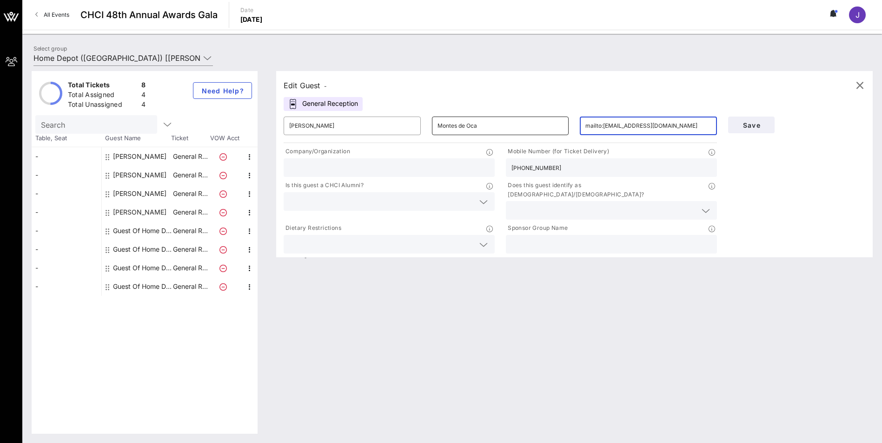
click at [565, 125] on div "​ [PERSON_NAME] ​ [PERSON_NAME] ​ mailto:[EMAIL_ADDRESS][DOMAIN_NAME]" at bounding box center [500, 126] width 444 height 30
type input "[EMAIL_ADDRESS][DOMAIN_NAME]"
click at [740, 187] on div "Save" at bounding box center [796, 183] width 148 height 145
click at [344, 170] on input "text" at bounding box center [389, 168] width 200 height 12
type input "The Home Depot"
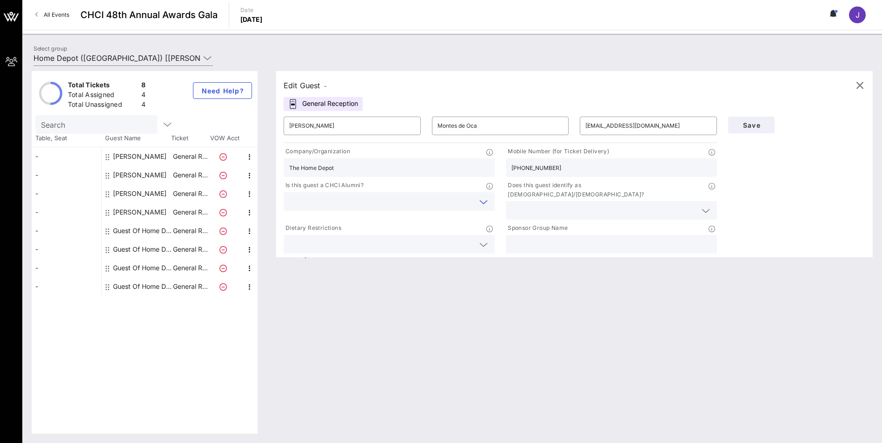
click at [352, 198] on input "text" at bounding box center [381, 202] width 185 height 12
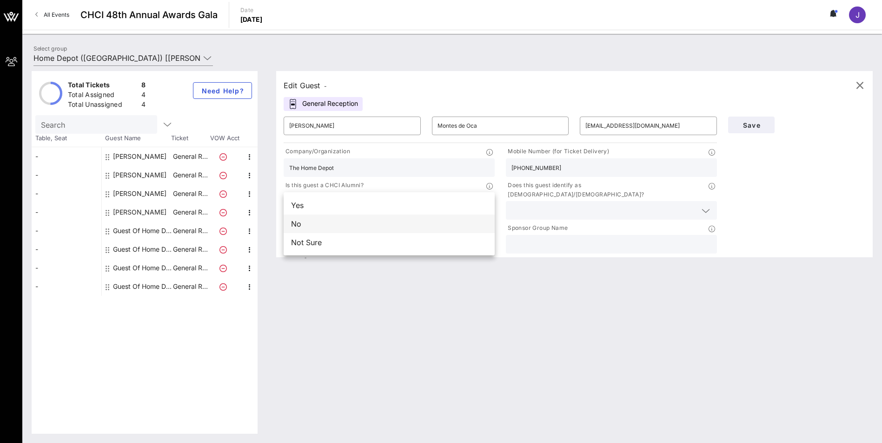
click at [337, 227] on div "No" at bounding box center [389, 224] width 211 height 19
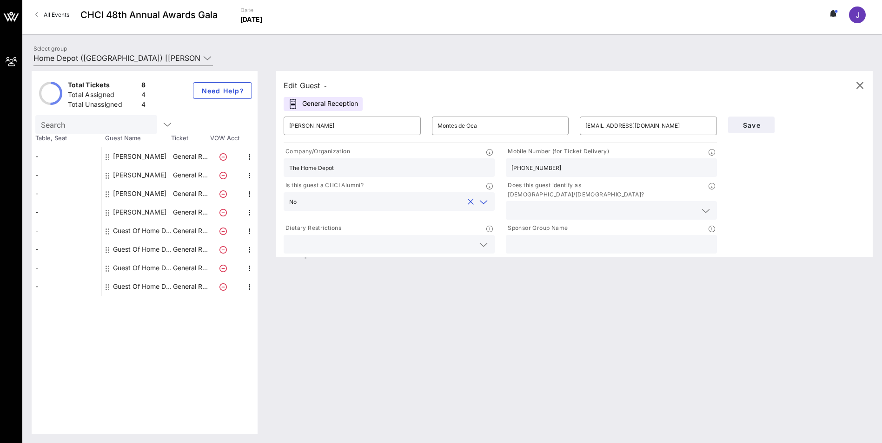
click at [526, 205] on input "text" at bounding box center [603, 211] width 185 height 12
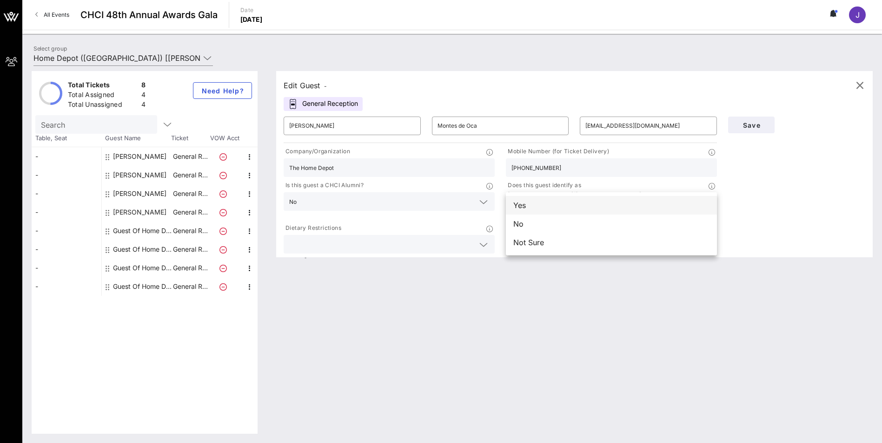
click at [536, 211] on div "Yes" at bounding box center [611, 205] width 211 height 19
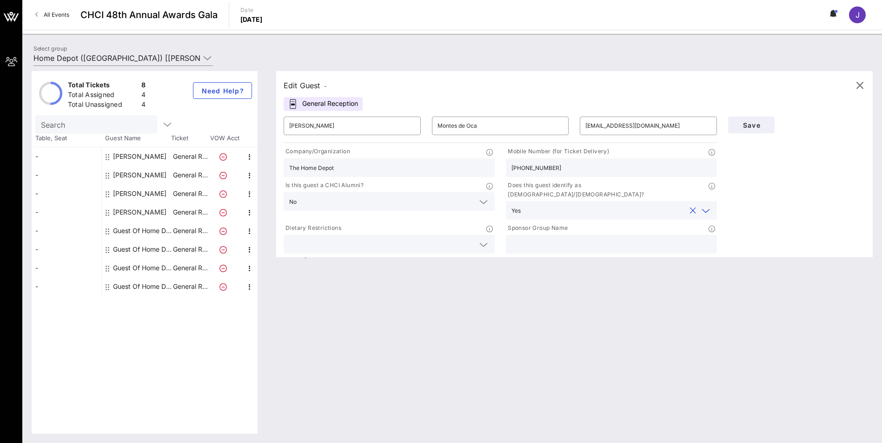
click at [542, 238] on input "text" at bounding box center [611, 244] width 200 height 12
drag, startPoint x: 354, startPoint y: 168, endPoint x: 275, endPoint y: 162, distance: 79.7
click at [238, 155] on div "Total Tickets 8 Total Assigned 4 Total Unassigned 4 Need Help? Search Table, Se…" at bounding box center [452, 252] width 841 height 363
click at [563, 243] on div "T" at bounding box center [611, 244] width 200 height 19
drag, startPoint x: 560, startPoint y: 241, endPoint x: 510, endPoint y: 238, distance: 49.4
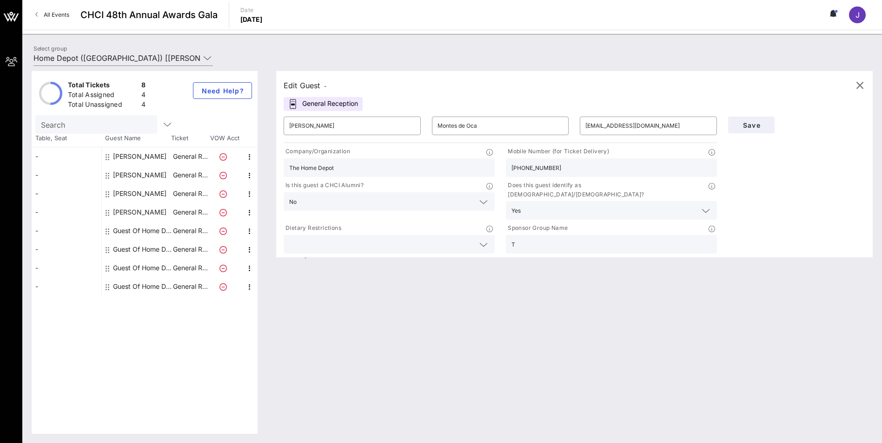
click at [510, 238] on div "T" at bounding box center [611, 244] width 211 height 19
paste input "he Home Depot"
type input "The Home Depot"
click at [741, 123] on span "Save" at bounding box center [751, 125] width 32 height 8
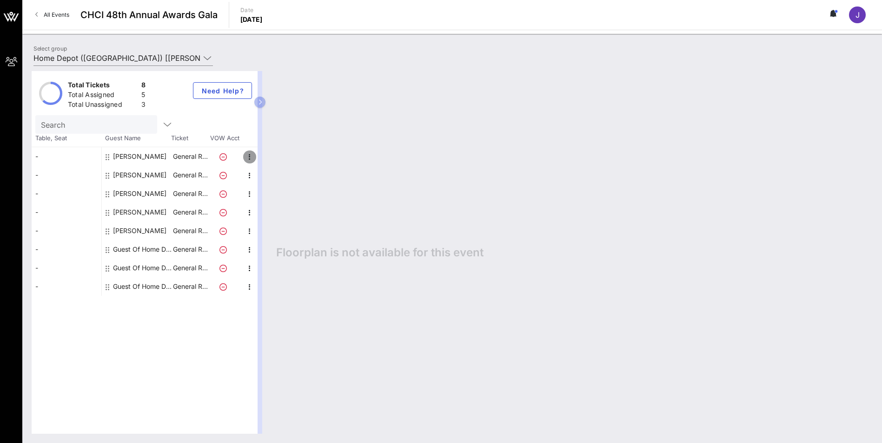
click at [247, 157] on icon "button" at bounding box center [249, 157] width 11 height 11
click at [338, 315] on div "Floorplan is not available for this event" at bounding box center [570, 252] width 606 height 363
click at [137, 247] on div "Guest Of Home Depot" at bounding box center [142, 249] width 59 height 19
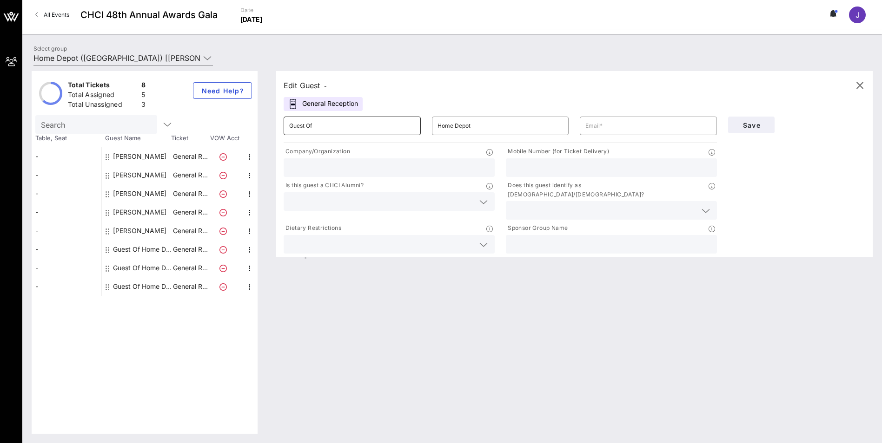
click at [347, 126] on input "Guest Of" at bounding box center [352, 126] width 126 height 15
drag, startPoint x: 347, startPoint y: 126, endPoint x: 227, endPoint y: 101, distance: 123.1
click at [227, 101] on div "Total Tickets 8 Total Assigned 5 Total Unassigned 3 Need Help? Search Table, Se…" at bounding box center [452, 252] width 841 height 363
type input "[PERSON_NAME]"
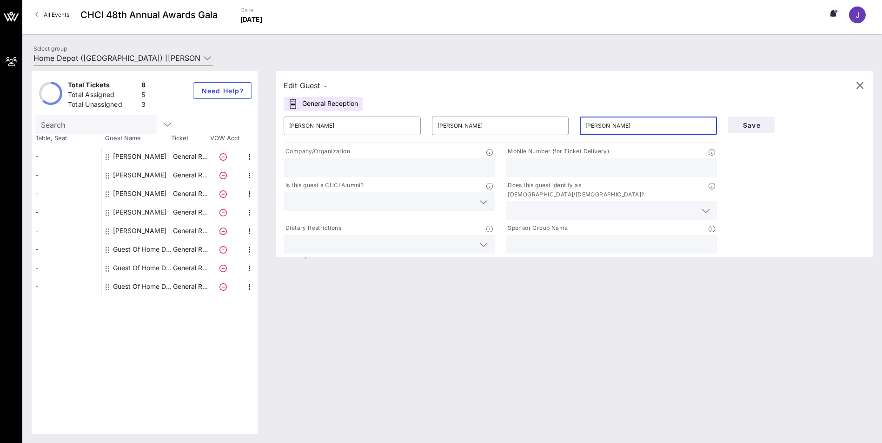
type input "[EMAIL_ADDRESS][DOMAIN_NAME]"
type input "The Home Depot"
type input "2023413761"
drag, startPoint x: 553, startPoint y: 171, endPoint x: 467, endPoint y: 159, distance: 86.3
click at [467, 159] on div "Company/Organization The Home Depot Mobile Number (for Ticket Delivery) 2023413…" at bounding box center [500, 200] width 444 height 111
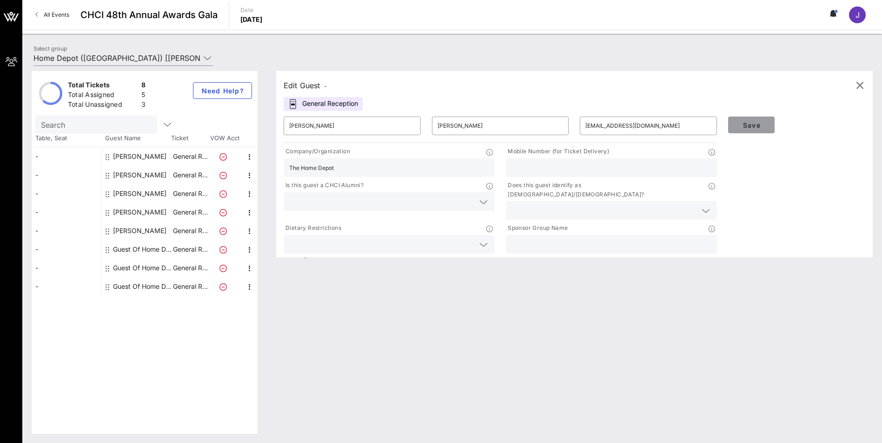
click at [749, 129] on span "Save" at bounding box center [751, 125] width 32 height 8
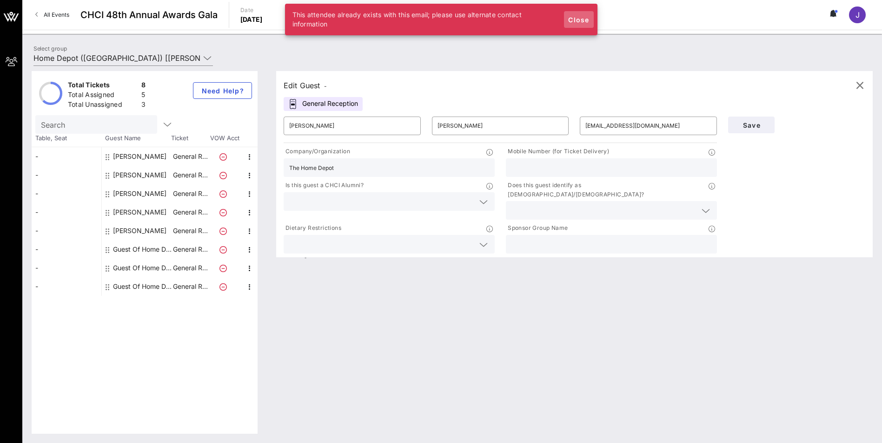
click at [577, 25] on button "Close" at bounding box center [579, 19] width 30 height 17
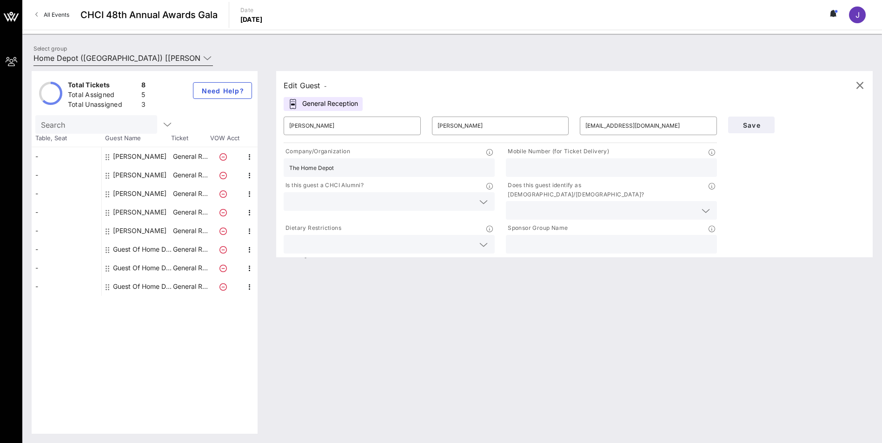
click at [207, 58] on icon at bounding box center [207, 58] width 8 height 11
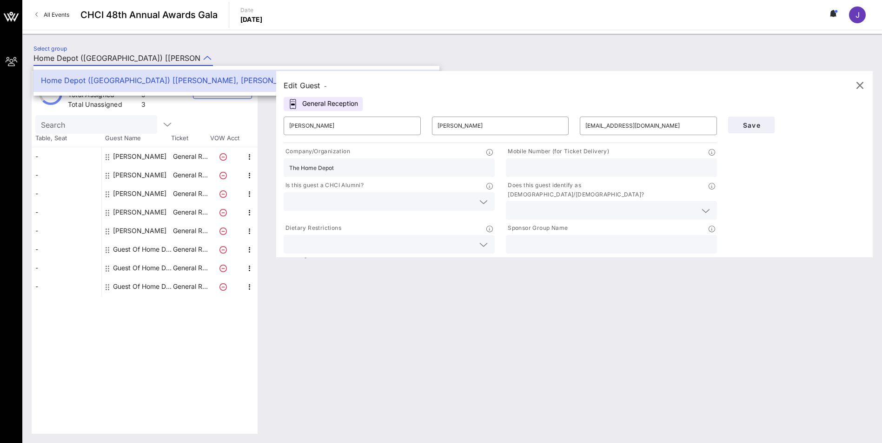
click at [415, 368] on div "Edit Guest - General Reception ​ [PERSON_NAME] ​ [PERSON_NAME] ​ [EMAIL_ADDRESS…" at bounding box center [570, 252] width 606 height 363
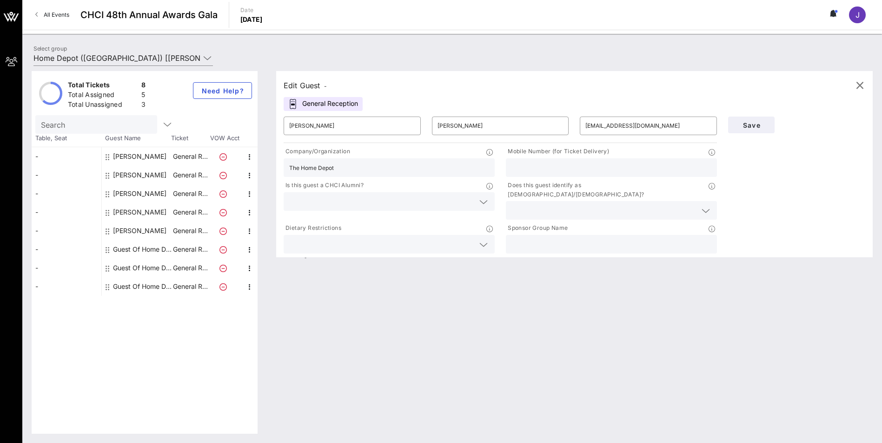
click at [437, 344] on div "Edit Guest - General Reception ​ [PERSON_NAME] ​ [PERSON_NAME] ​ [EMAIL_ADDRESS…" at bounding box center [570, 252] width 606 height 363
